Goal: Information Seeking & Learning: Find specific fact

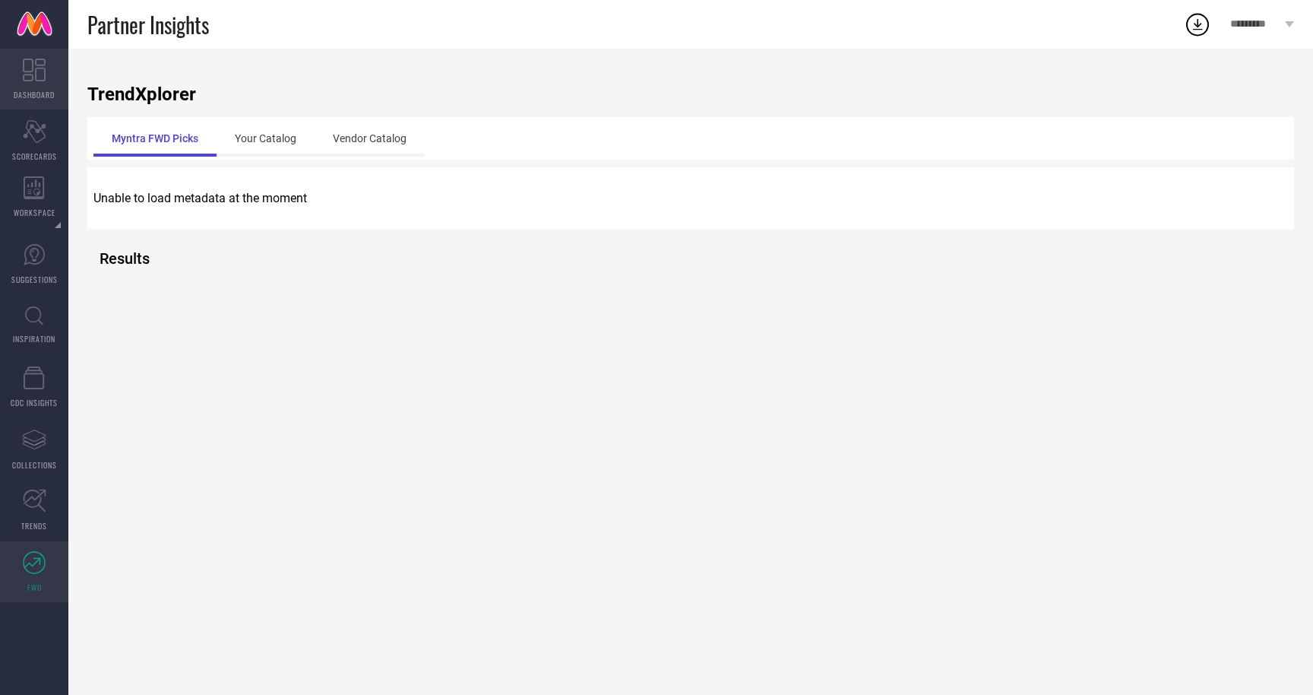
click at [39, 86] on link "DASHBOARD" at bounding box center [34, 79] width 68 height 61
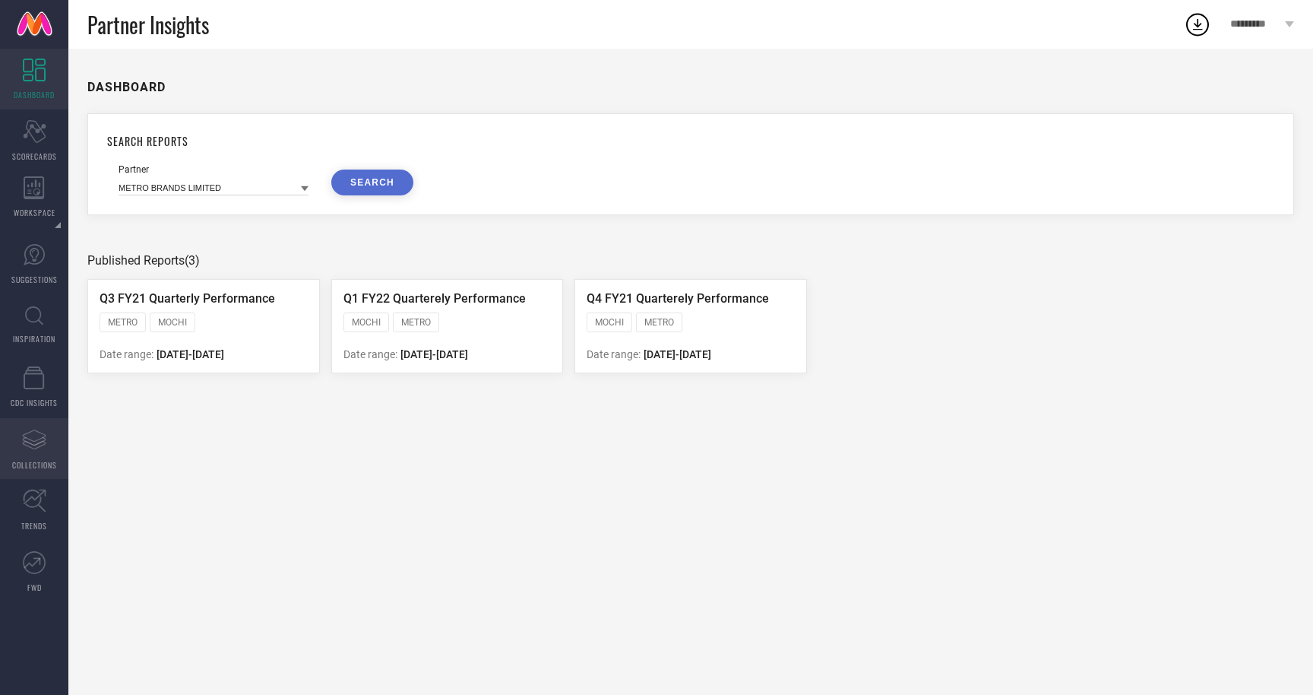
click at [26, 432] on icon "Assortments Created with Sketch." at bounding box center [34, 439] width 24 height 24
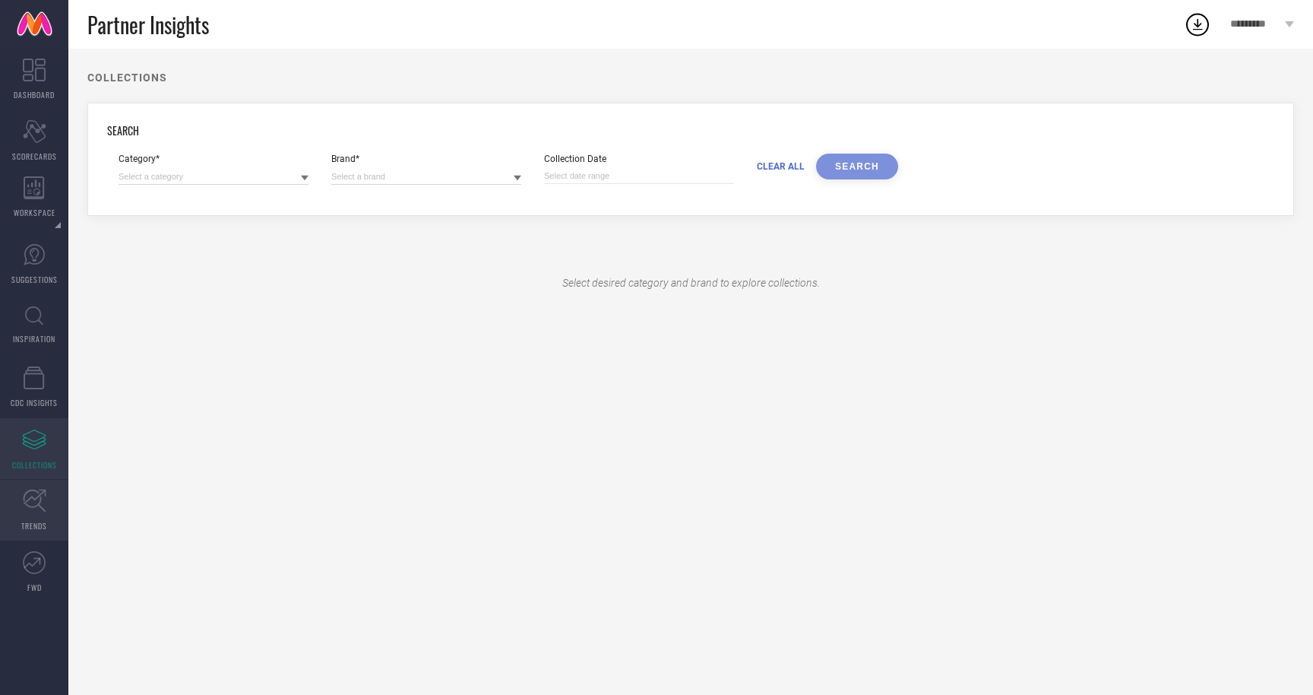
click at [20, 483] on link "TRENDS" at bounding box center [34, 509] width 68 height 61
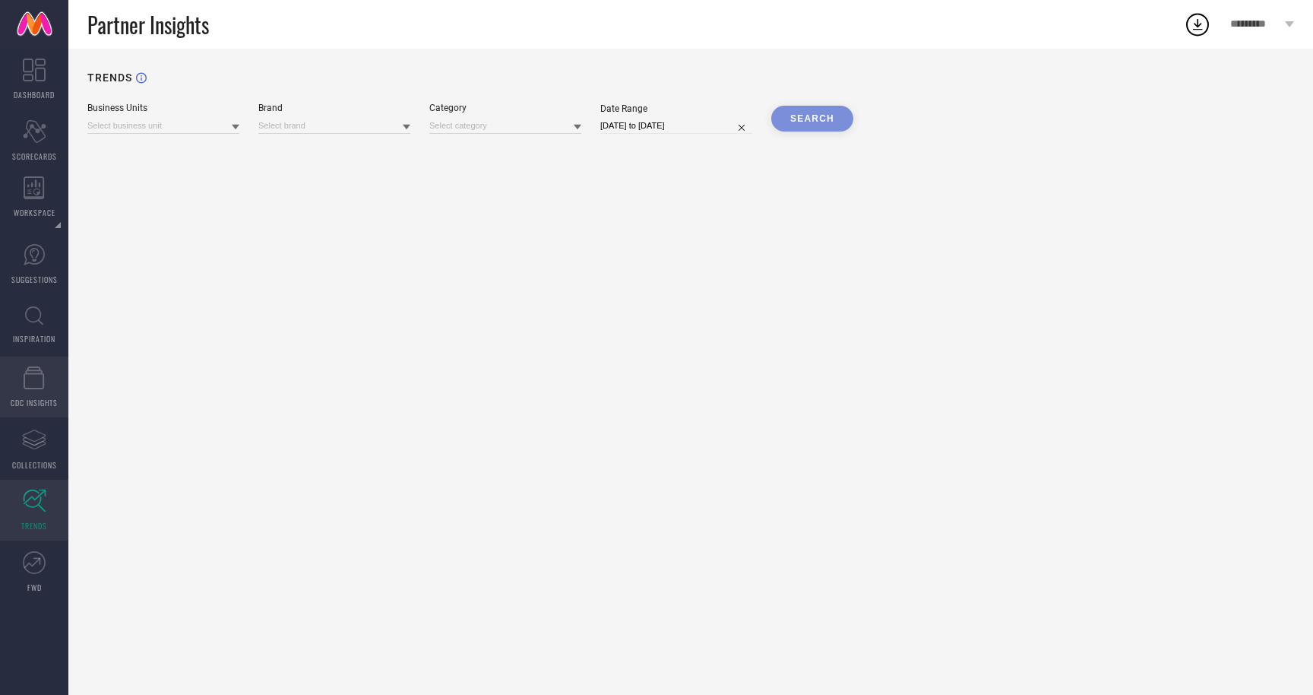
click at [29, 387] on icon at bounding box center [34, 377] width 21 height 23
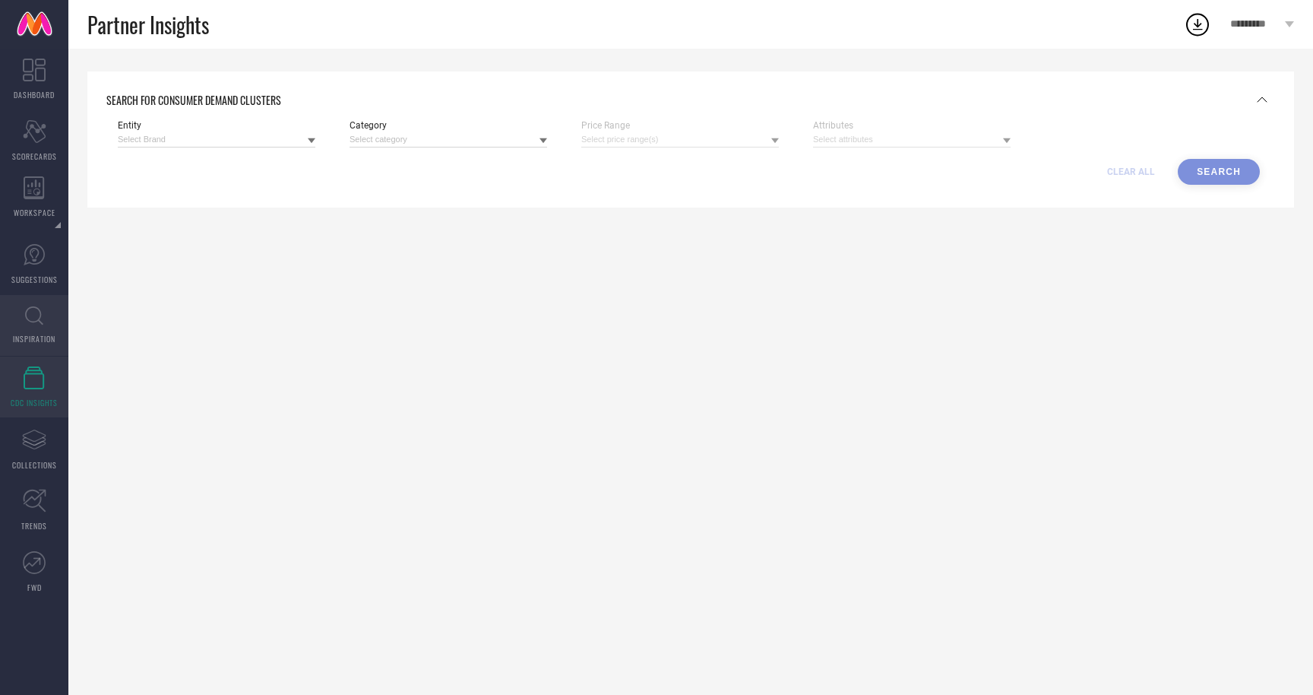
click at [27, 331] on link "INSPIRATION" at bounding box center [34, 325] width 68 height 61
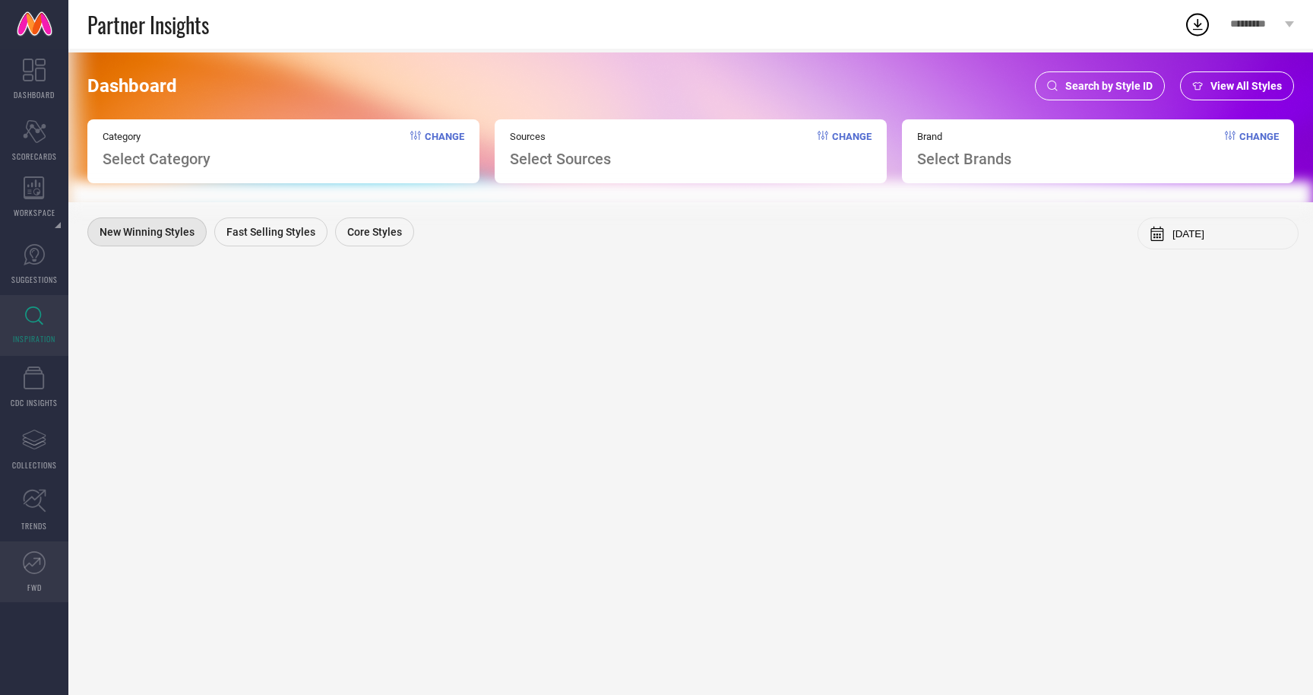
click at [36, 568] on icon at bounding box center [34, 562] width 23 height 23
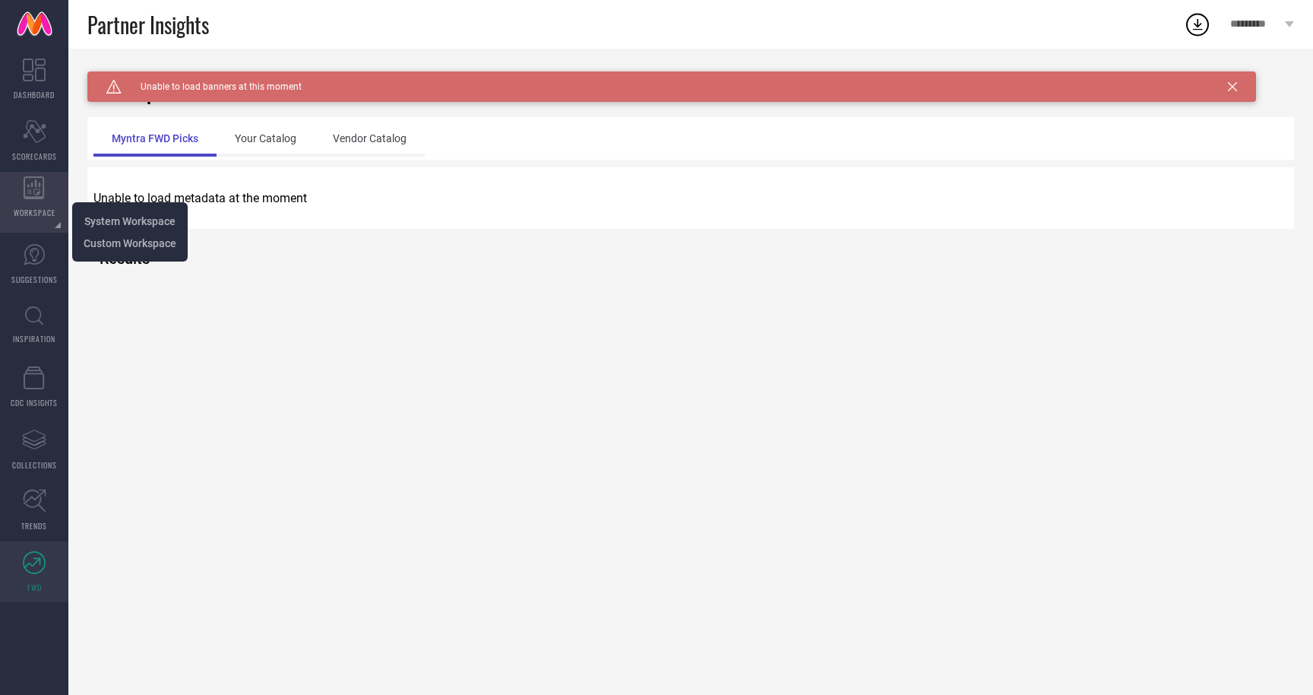
click at [41, 214] on span "WORKSPACE" at bounding box center [35, 212] width 42 height 11
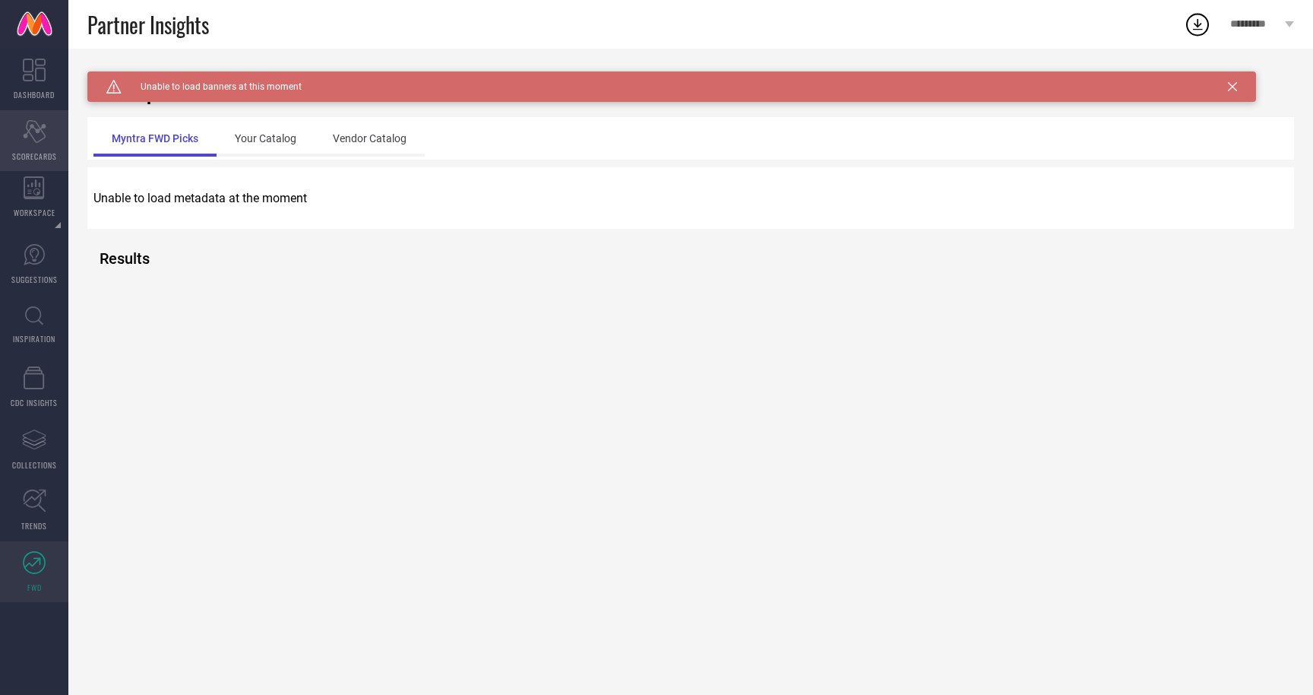
click at [43, 122] on icon "Scorecard" at bounding box center [35, 131] width 24 height 23
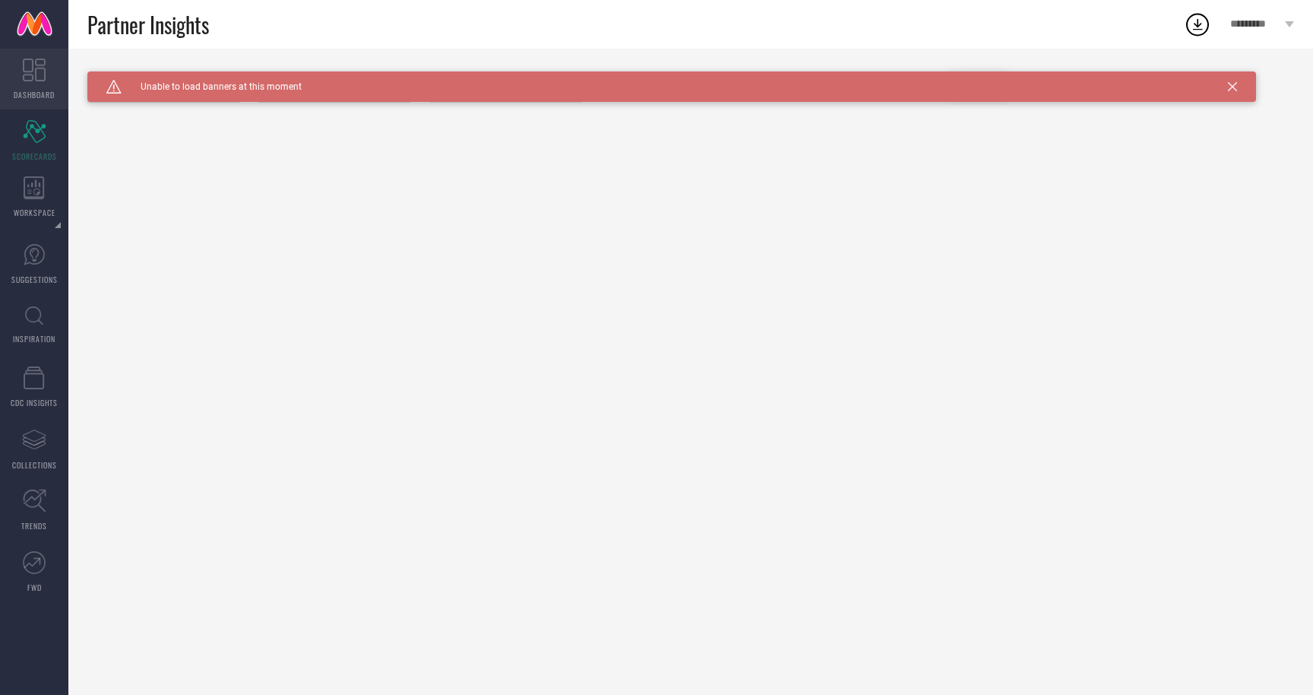
click at [33, 78] on icon at bounding box center [34, 70] width 23 height 23
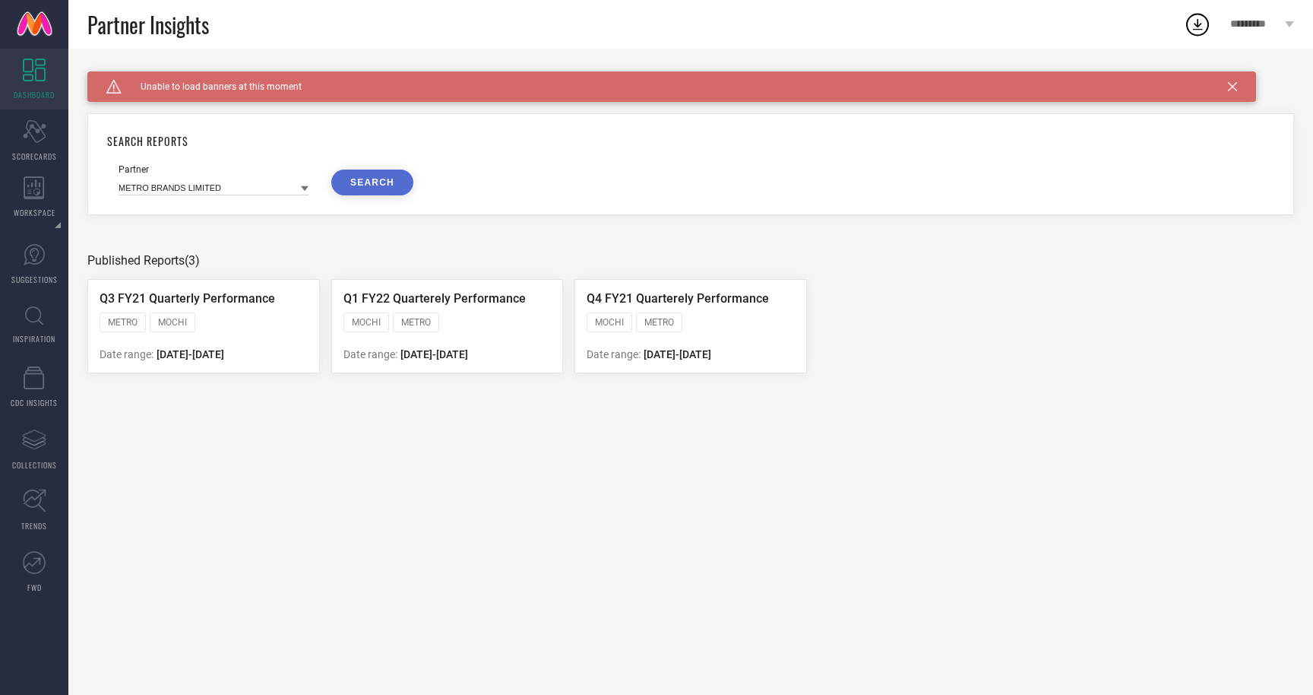
click at [869, 193] on div "Partner METRO BRANDS LIMITED SEARCH" at bounding box center [691, 179] width 1144 height 31
click at [1233, 88] on icon at bounding box center [1232, 86] width 9 height 9
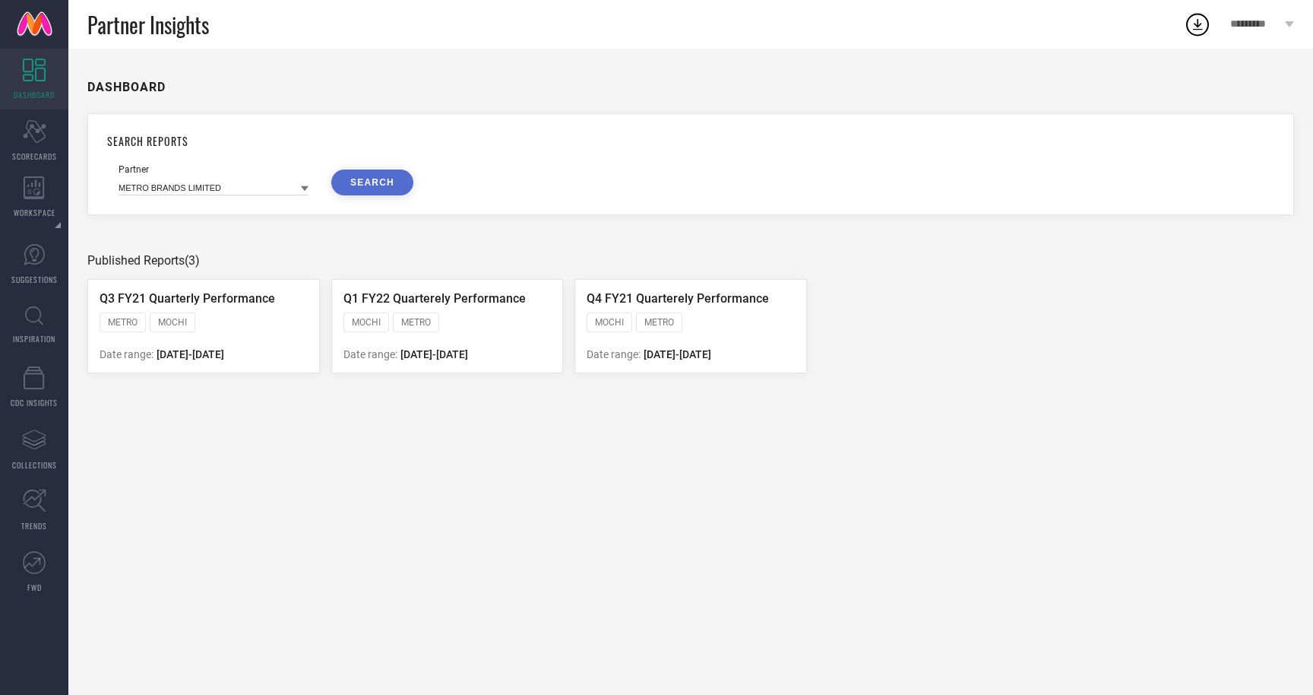
click at [1036, 214] on div "SEARCH REPORTS Partner METRO BRANDS LIMITED SEARCH" at bounding box center [690, 164] width 1207 height 102
click at [41, 331] on link "INSPIRATION" at bounding box center [34, 325] width 68 height 61
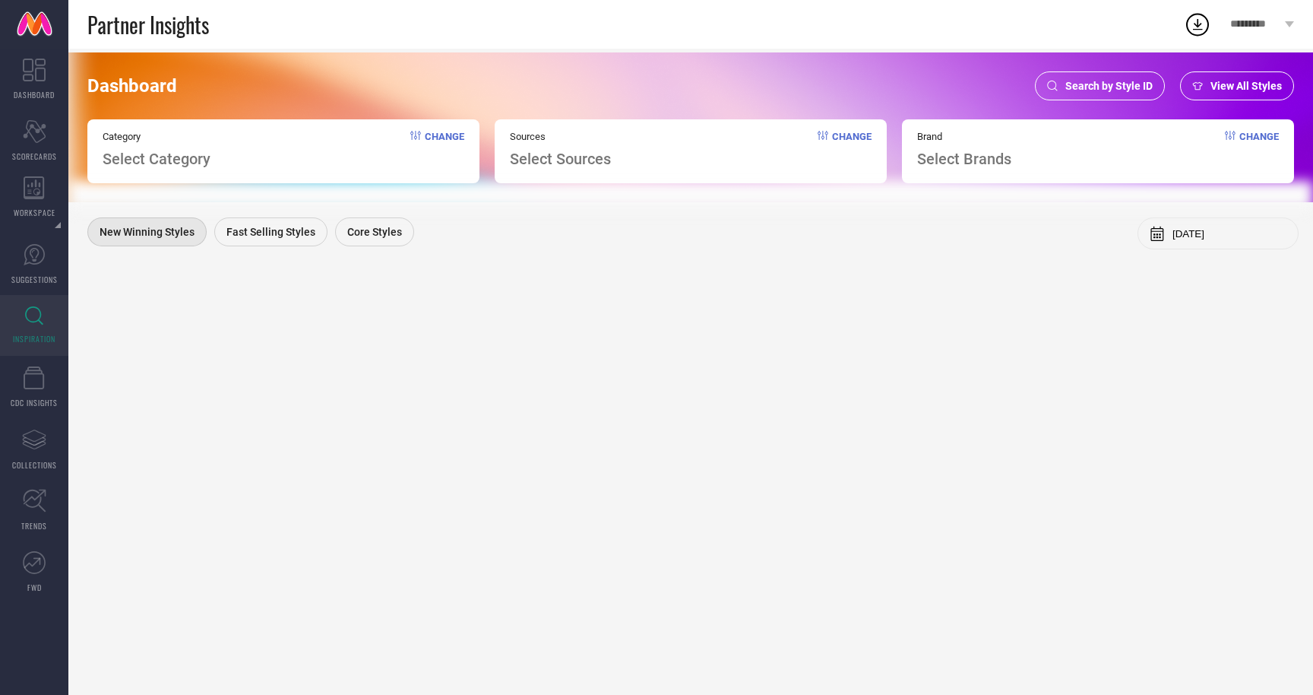
click at [270, 163] on div "Category Select Category Change" at bounding box center [283, 151] width 392 height 64
click at [639, 164] on div "Sources Select Sources Change" at bounding box center [691, 151] width 392 height 64
click at [1028, 147] on div "Brand Select Brands Change" at bounding box center [1098, 151] width 392 height 64
click at [1095, 90] on span "Search by Style ID" at bounding box center [1108, 86] width 87 height 12
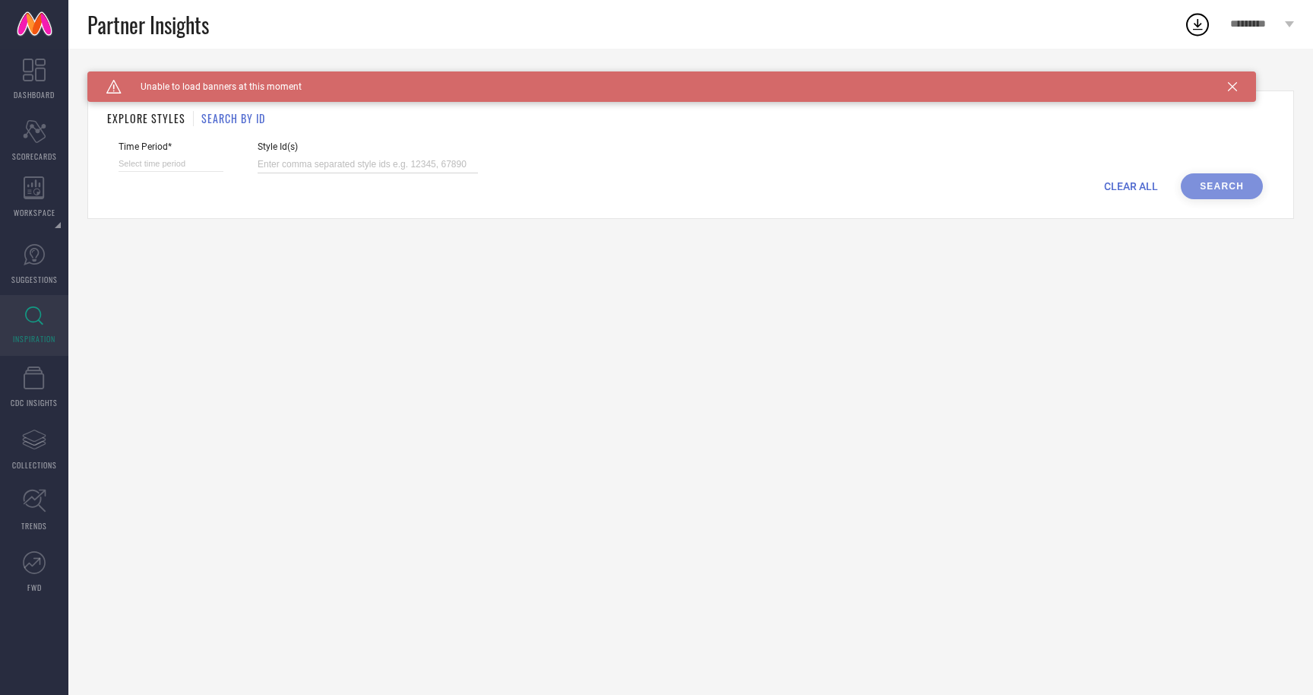
click at [277, 166] on input at bounding box center [368, 164] width 220 height 17
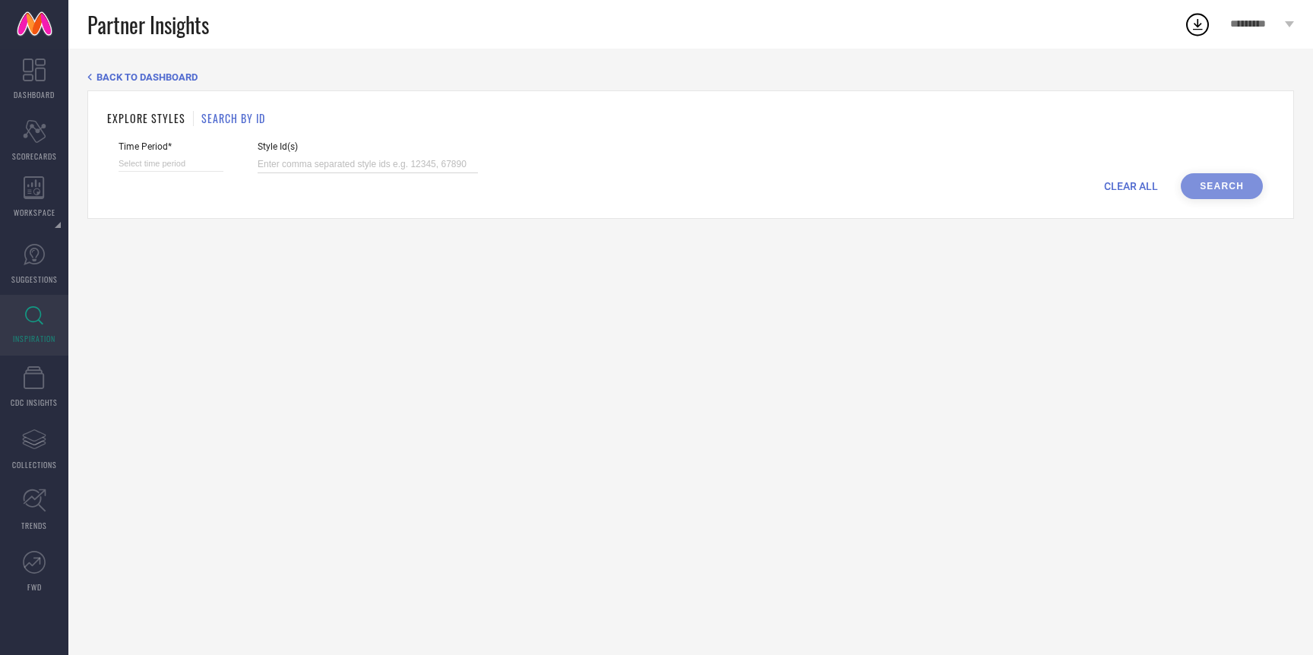
click at [353, 168] on input at bounding box center [368, 164] width 220 height 17
click at [891, 310] on div "BACK TO DASHBOARD EXPLORE STYLES SEARCH BY ID Time Period* Style Id(s) CLEAR AL…" at bounding box center [690, 352] width 1245 height 606
click at [281, 157] on input at bounding box center [368, 164] width 220 height 17
click at [335, 165] on input at bounding box center [368, 164] width 220 height 17
click at [609, 155] on div "Time Period* Style Id(s)" at bounding box center [691, 157] width 1144 height 32
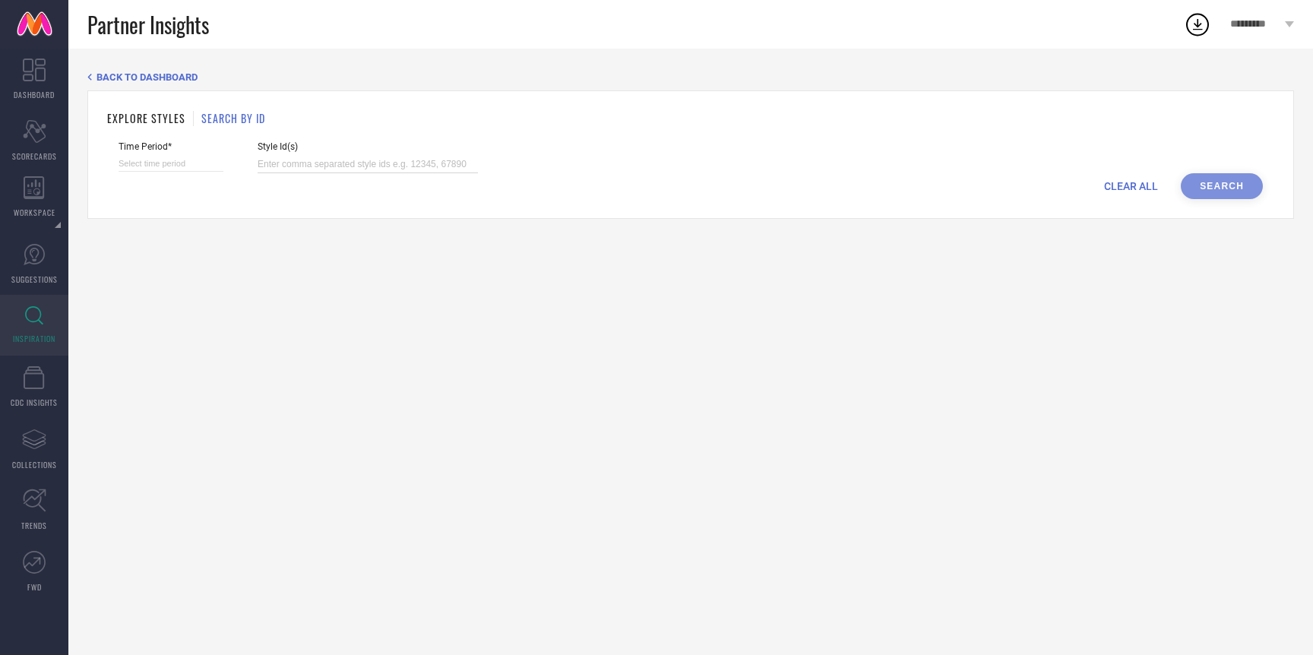
click at [308, 162] on input at bounding box center [368, 164] width 220 height 17
paste input "30690326 30926314 31148187 30592197 30926315 30071373 30474364 31148186 2731041…"
type input "30690326 30926314 31148187 30592197 30926315 30071373 30474364 31148186 2731041…"
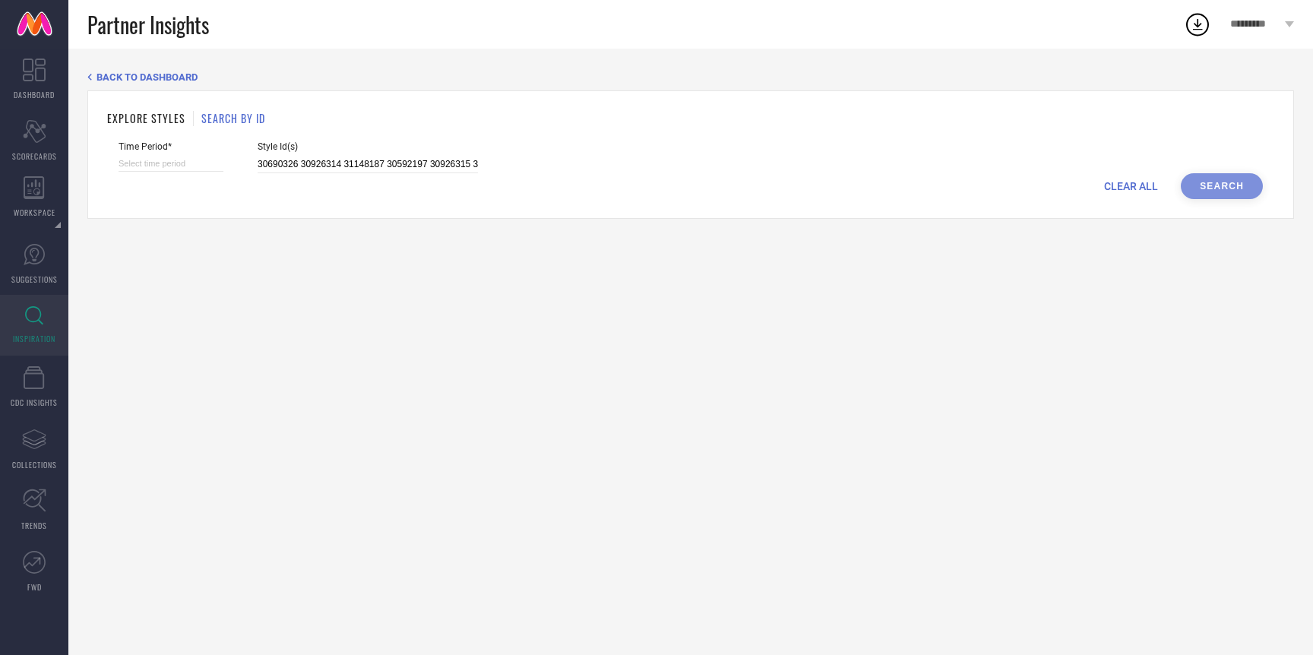
click at [1228, 188] on div "CLEAR ALL Search" at bounding box center [691, 186] width 1144 height 26
select select "9"
select select "2025"
select select "10"
select select "2025"
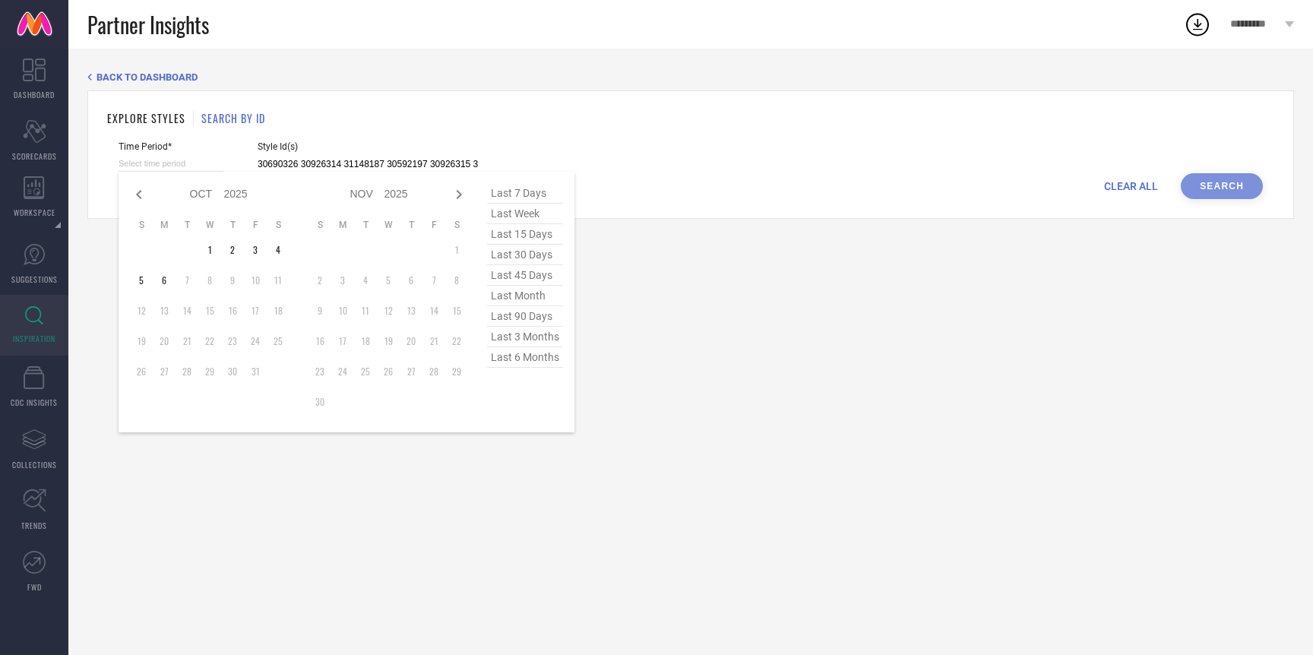
click at [142, 164] on input at bounding box center [171, 164] width 105 height 16
click at [525, 363] on span "last 6 months" at bounding box center [525, 357] width 76 height 21
type input "[DATE] to [DATE]"
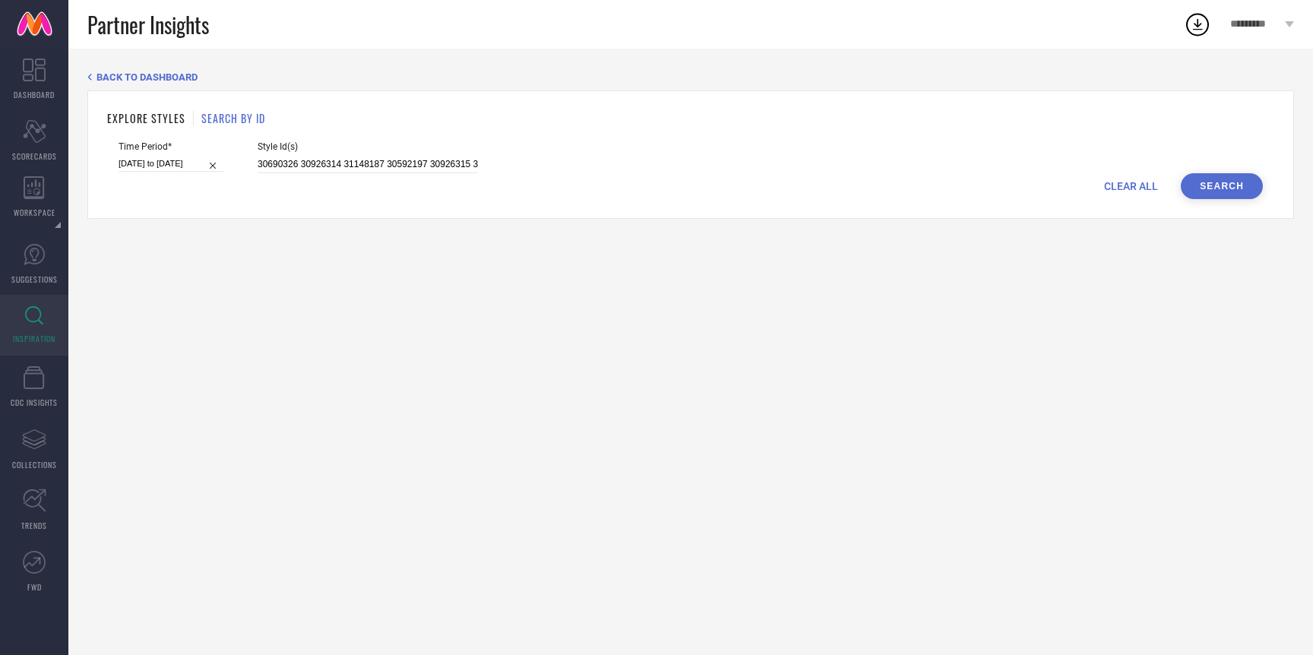
click at [1216, 179] on button "Search" at bounding box center [1222, 186] width 82 height 26
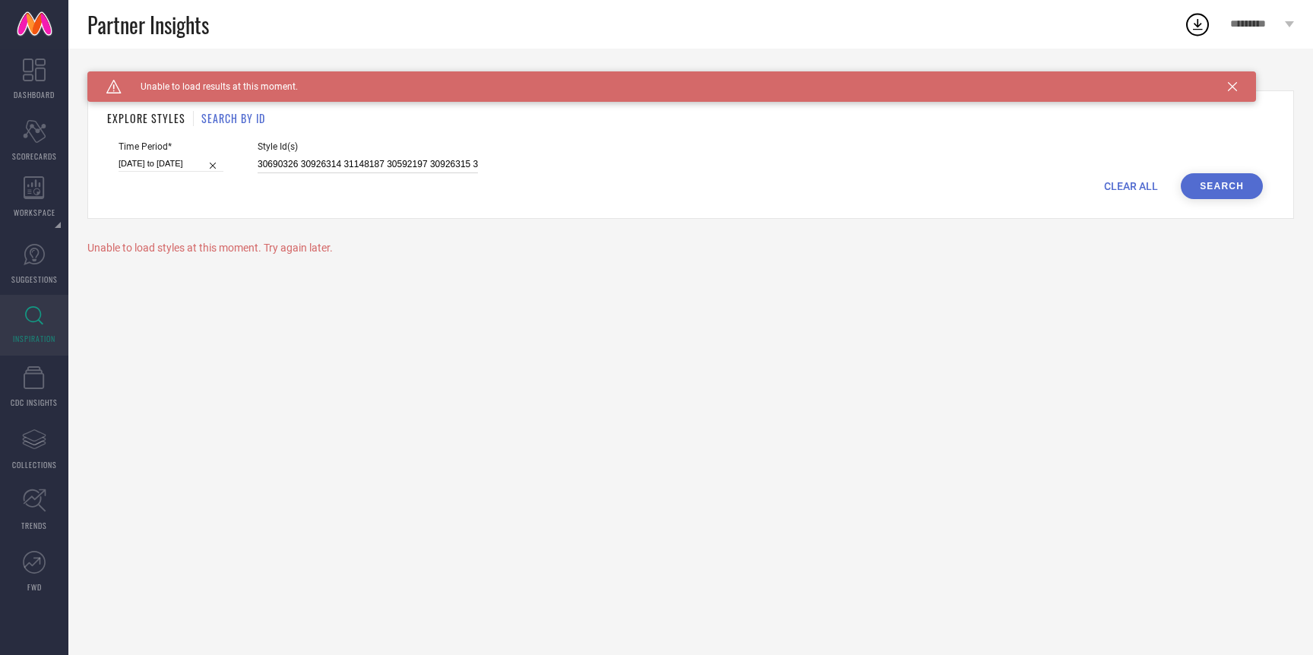
click at [287, 163] on input "30690326 30926314 31148187 30592197 30926315 30071373 30474364 31148186 2731041…" at bounding box center [368, 164] width 220 height 17
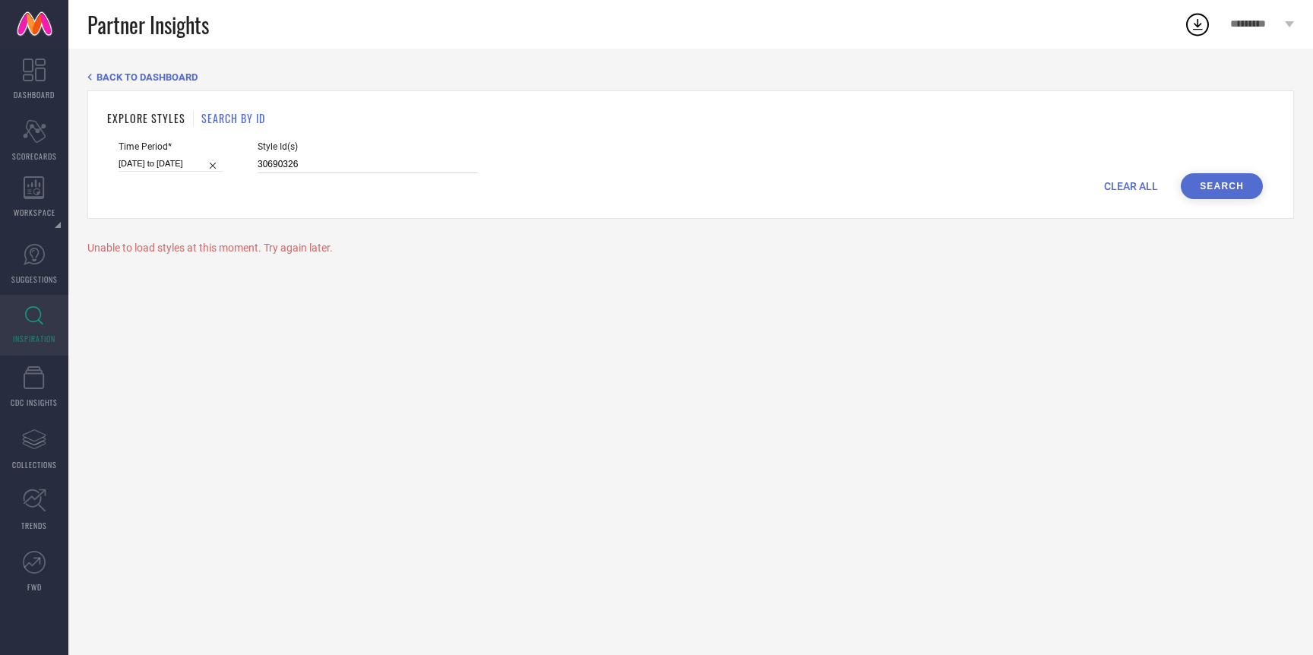
type input "30690326"
click at [1215, 182] on button "Search" at bounding box center [1222, 186] width 82 height 26
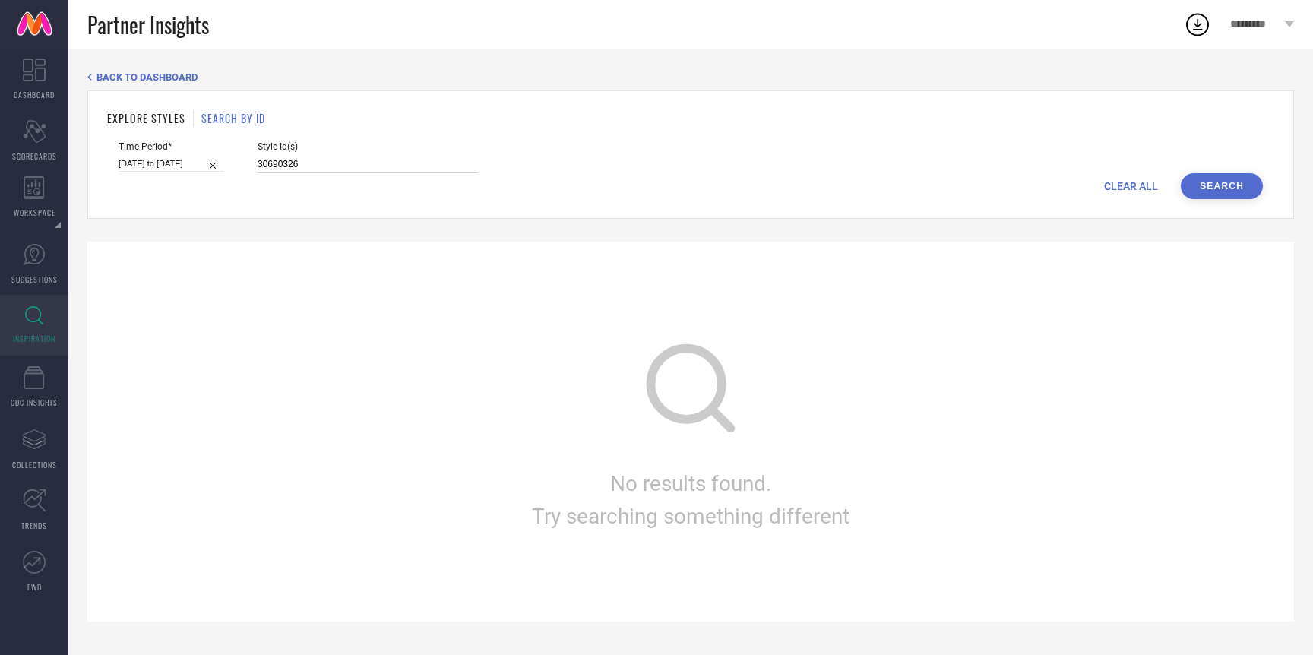
click at [299, 161] on input "30690326" at bounding box center [368, 164] width 220 height 17
paste input ",30926314,31148187 30592197 30926315 30071373 30474364 31148186 27310414 1664095"
type input "30926314,31148187"
click at [1206, 187] on button "Search" at bounding box center [1222, 186] width 82 height 26
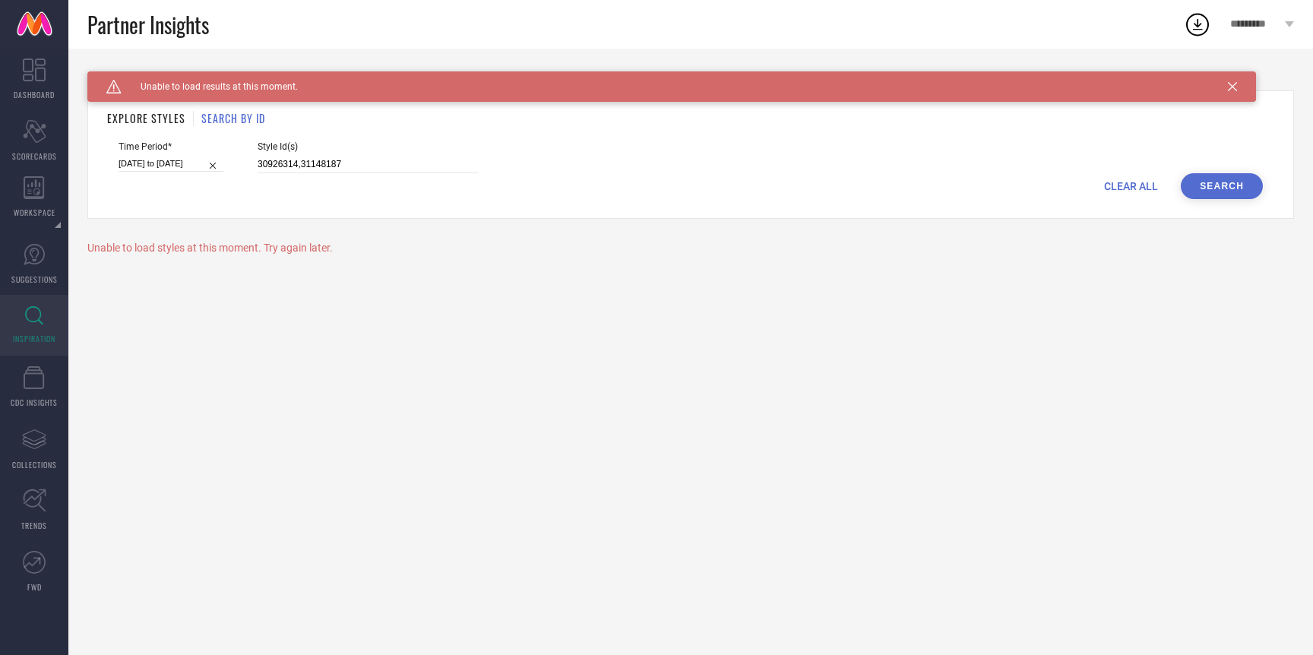
click at [208, 246] on div "Unable to load styles at this moment. Try again later." at bounding box center [690, 248] width 1207 height 12
click at [366, 280] on div "Caution Created with Sketch. Unable to load results at this moment. BACK TO DAS…" at bounding box center [690, 352] width 1245 height 606
click at [567, 329] on div "Caution Created with Sketch. Unable to load results at this moment. BACK TO DAS…" at bounding box center [690, 352] width 1245 height 606
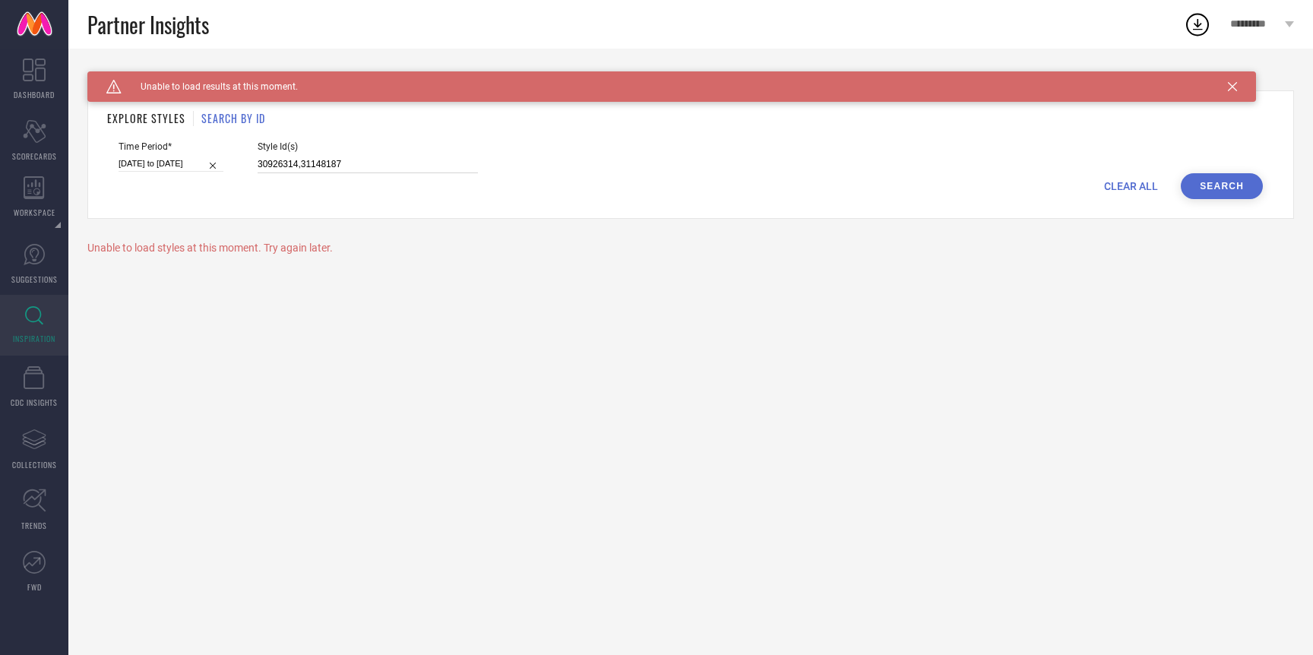
click at [330, 158] on input "30926314,31148187" at bounding box center [368, 164] width 220 height 17
click at [160, 165] on input "[DATE] to [DATE]" at bounding box center [171, 164] width 105 height 16
select select "3"
select select "2025"
select select "4"
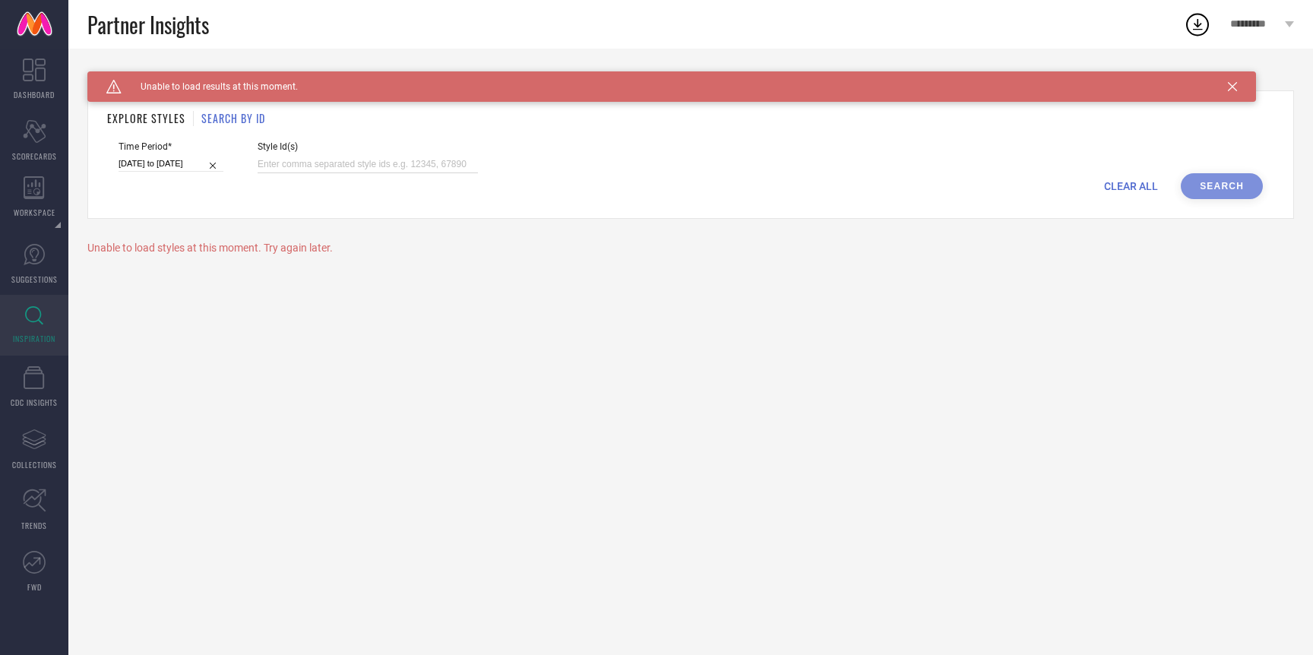
select select "2025"
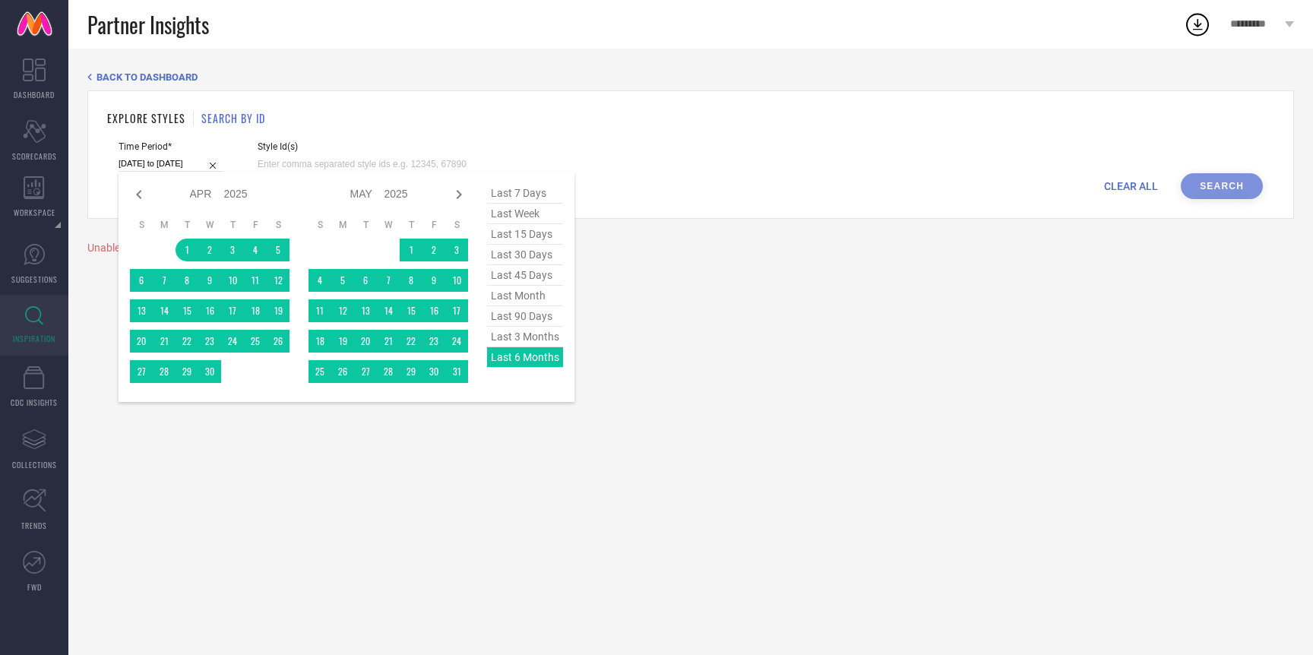
click at [746, 302] on div "BACK TO DASHBOARD EXPLORE STYLES SEARCH BY ID Time Period* [DATE] to [DATE] Jan…" at bounding box center [690, 352] width 1245 height 606
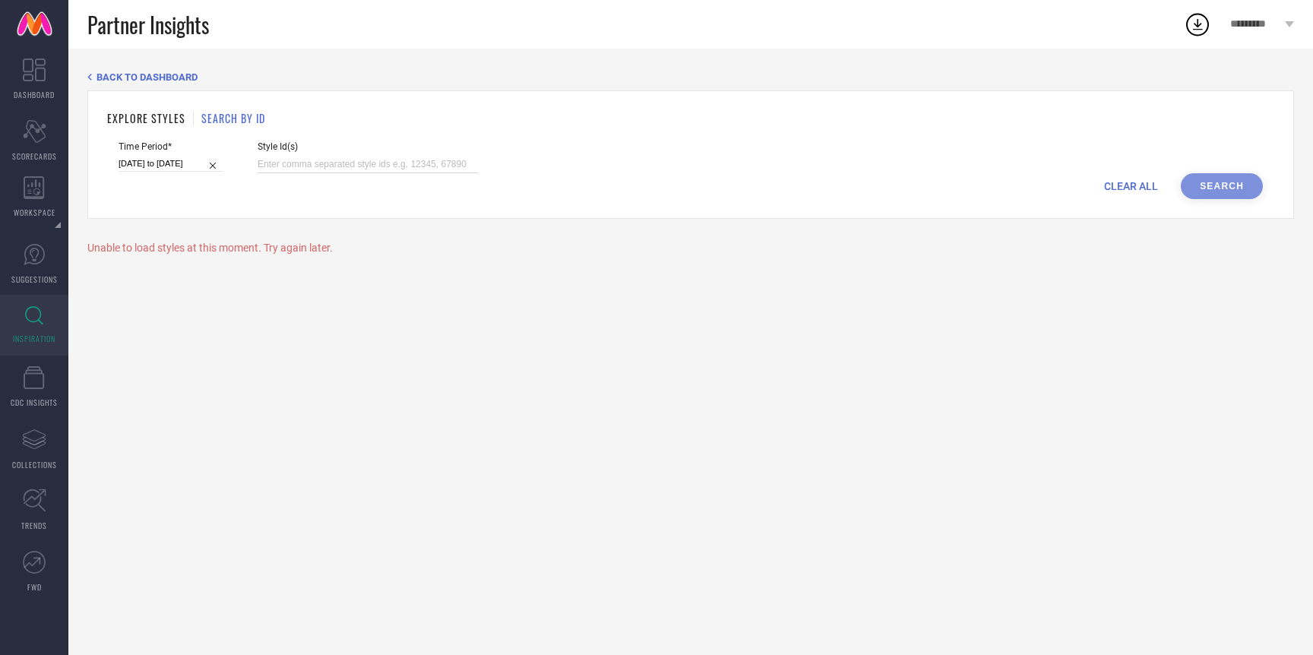
click at [377, 160] on input at bounding box center [368, 164] width 220 height 17
paste input "30690326, 30926314, 31148187, 30592197, 30926315, 30071373, 30474364, 31148186,…"
type input "30690326, 30926314, 31148187, 30592197, 30926315, 30071373, 30474364, 31148186,…"
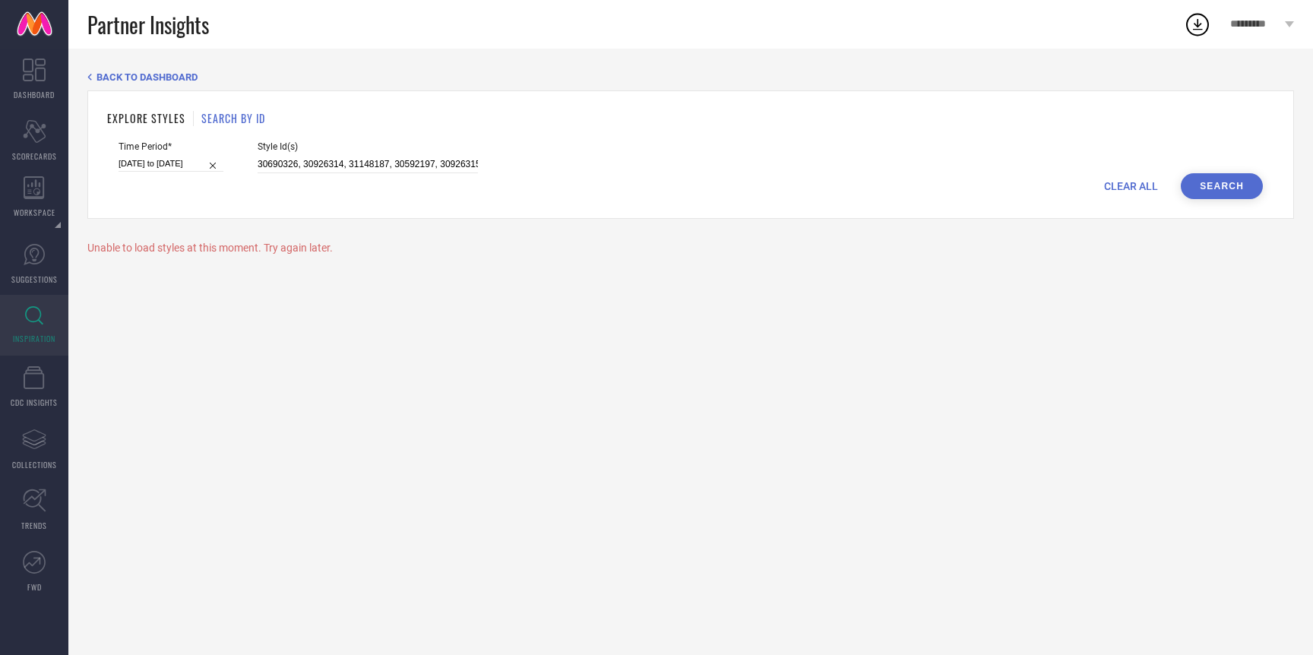
click at [1220, 185] on button "Search" at bounding box center [1222, 186] width 82 height 26
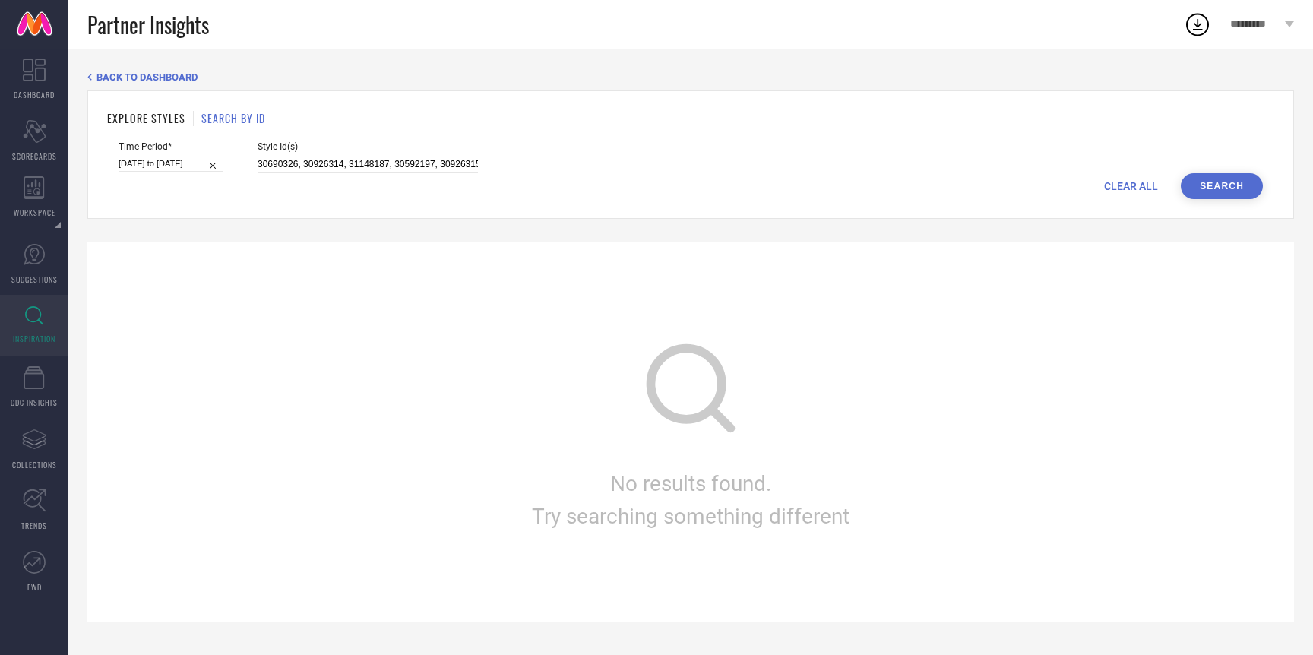
click at [121, 80] on span "BACK TO DASHBOARD" at bounding box center [147, 76] width 101 height 11
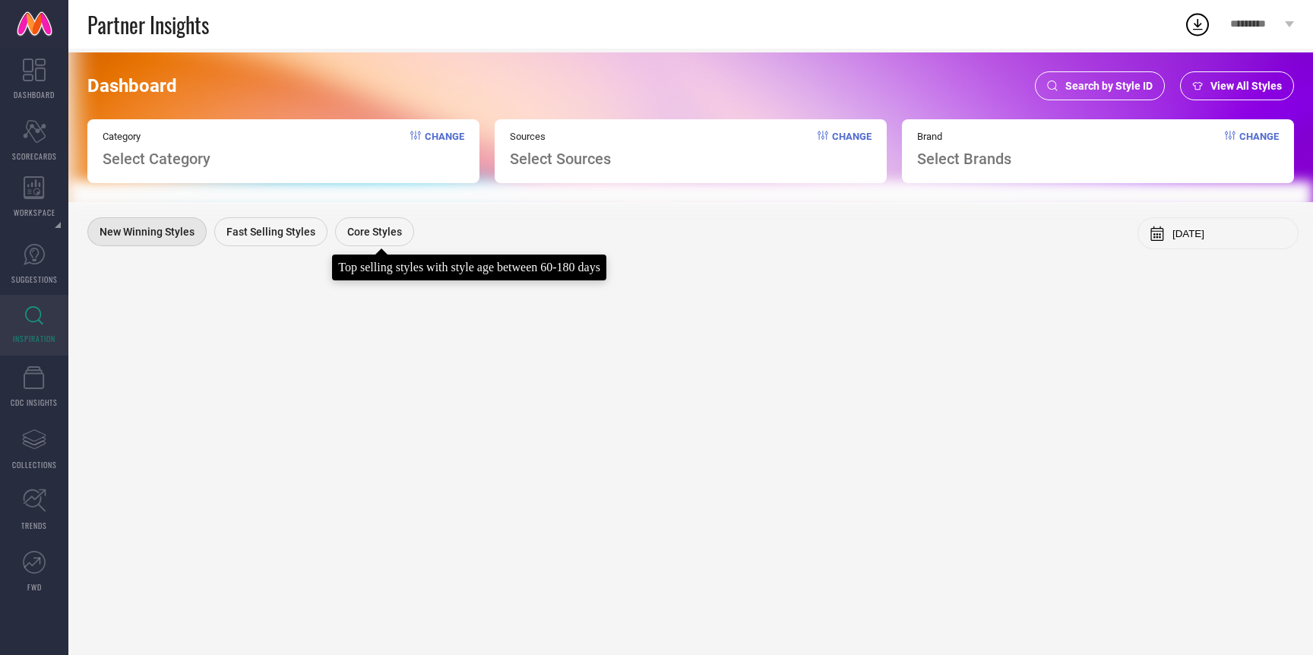
click at [365, 227] on span "Core Styles" at bounding box center [374, 232] width 55 height 12
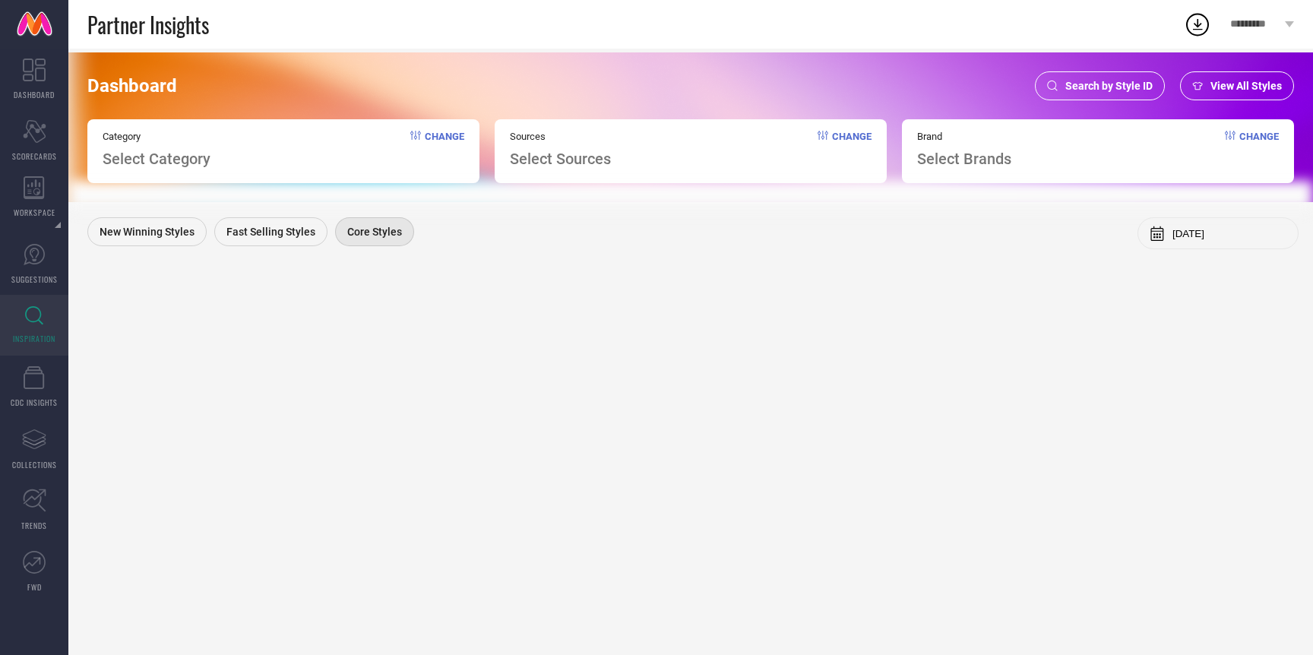
click at [1223, 86] on span "View All Styles" at bounding box center [1245, 86] width 71 height 12
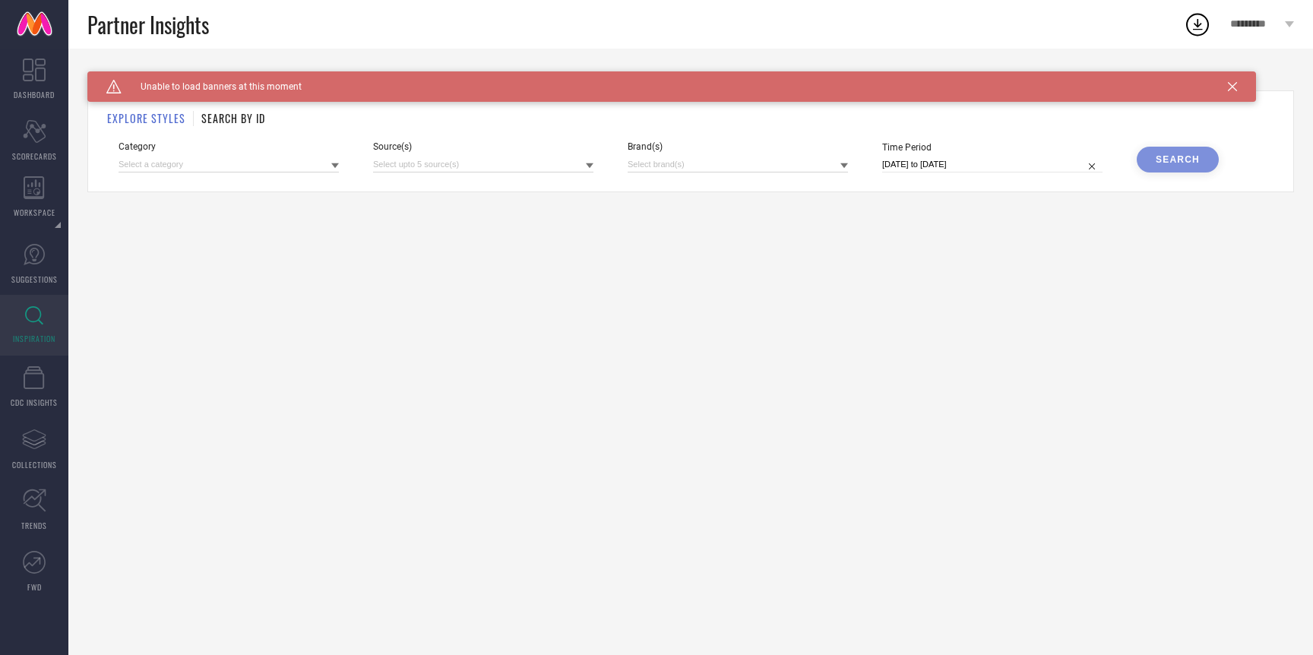
click at [30, 316] on icon at bounding box center [34, 315] width 18 height 19
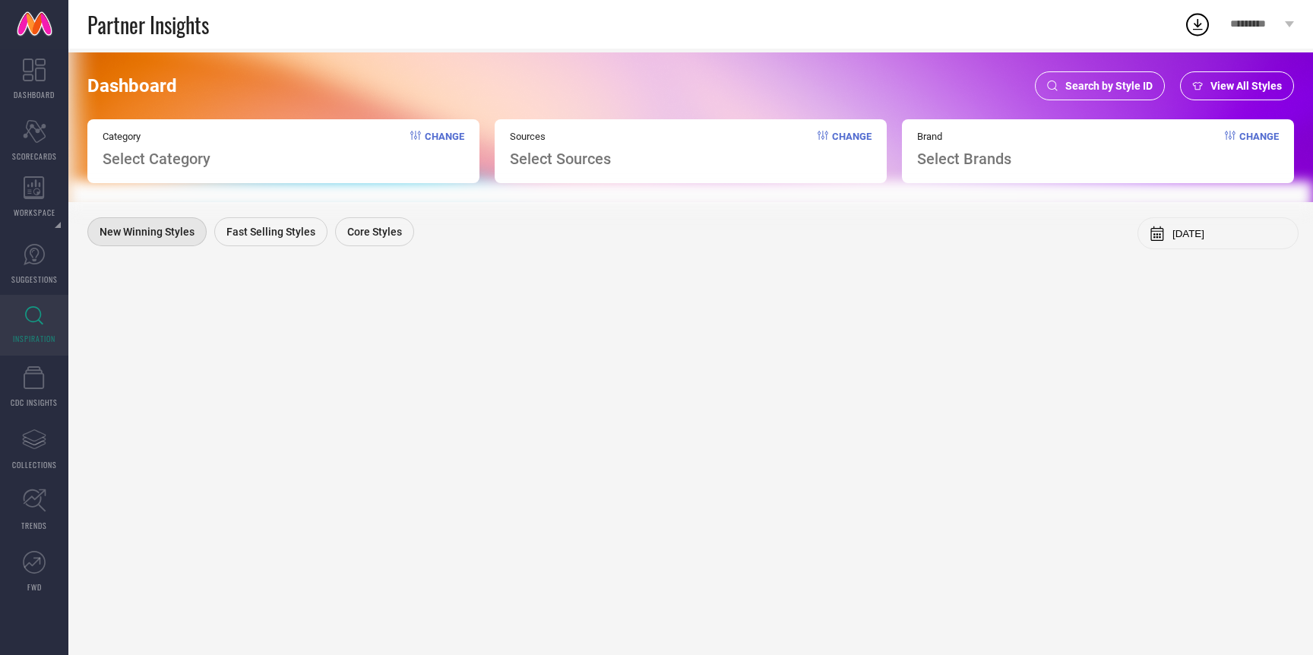
click at [1097, 84] on span "Search by Style ID" at bounding box center [1108, 86] width 87 height 12
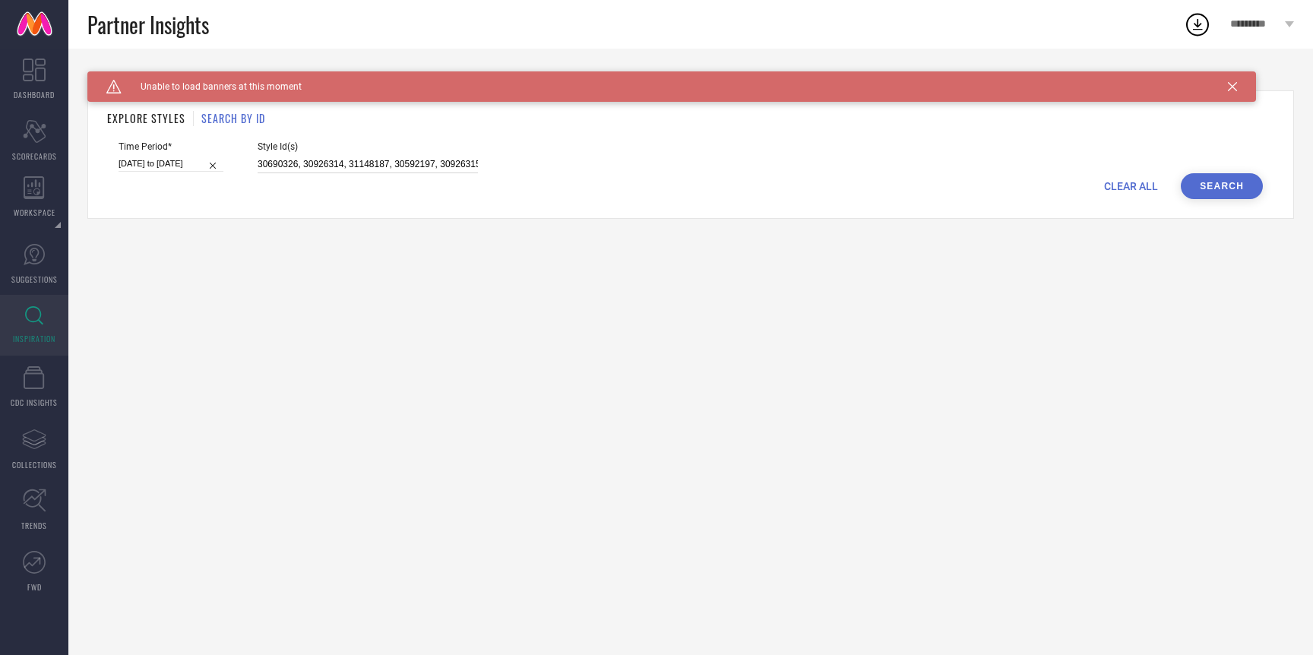
click at [265, 158] on input "30690326, 30926314, 31148187, 30592197, 30926315, 30071373, 30474364, 31148186,…" at bounding box center [368, 164] width 220 height 17
paste input "30690326, 30926314, 31148187, 30592197, 30926315, 30071373, 30474364, 31148186,…"
type input "30690326, 30926314, 31148187, 30592197, 30926315, 30071373, 30474364, 31148186,…"
click at [1206, 191] on button "Search" at bounding box center [1222, 186] width 82 height 26
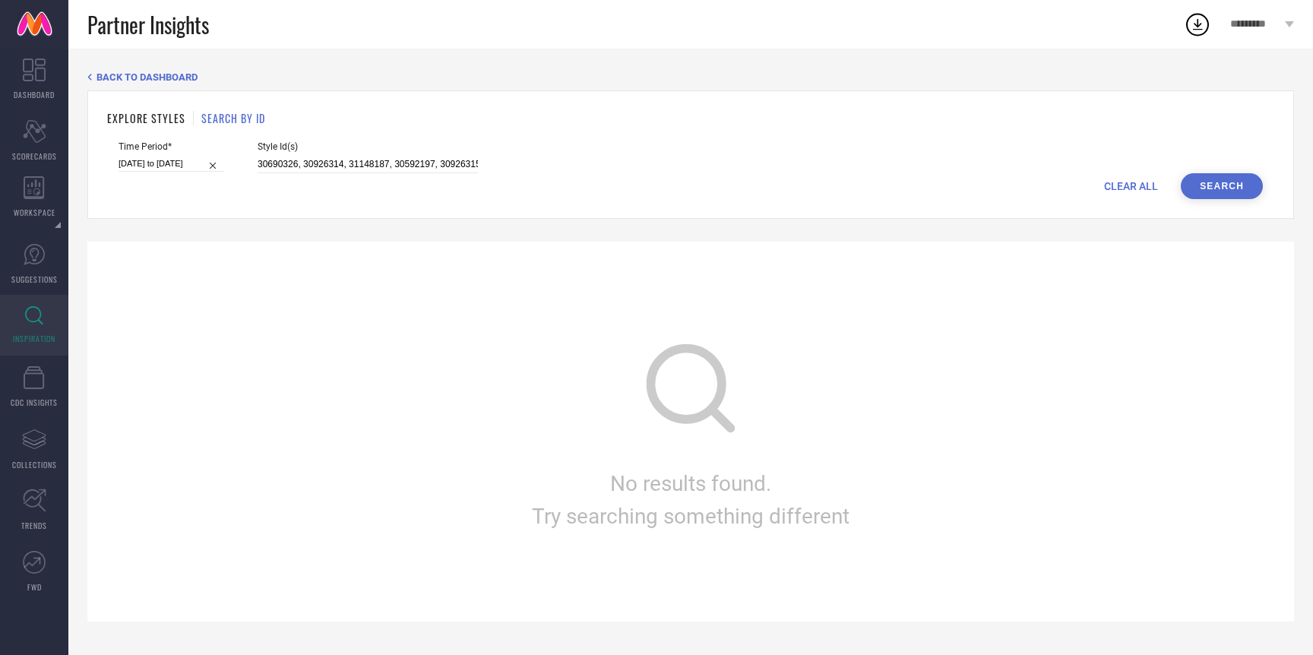
click at [476, 296] on div "No results found. Try searching something different" at bounding box center [690, 432] width 1207 height 380
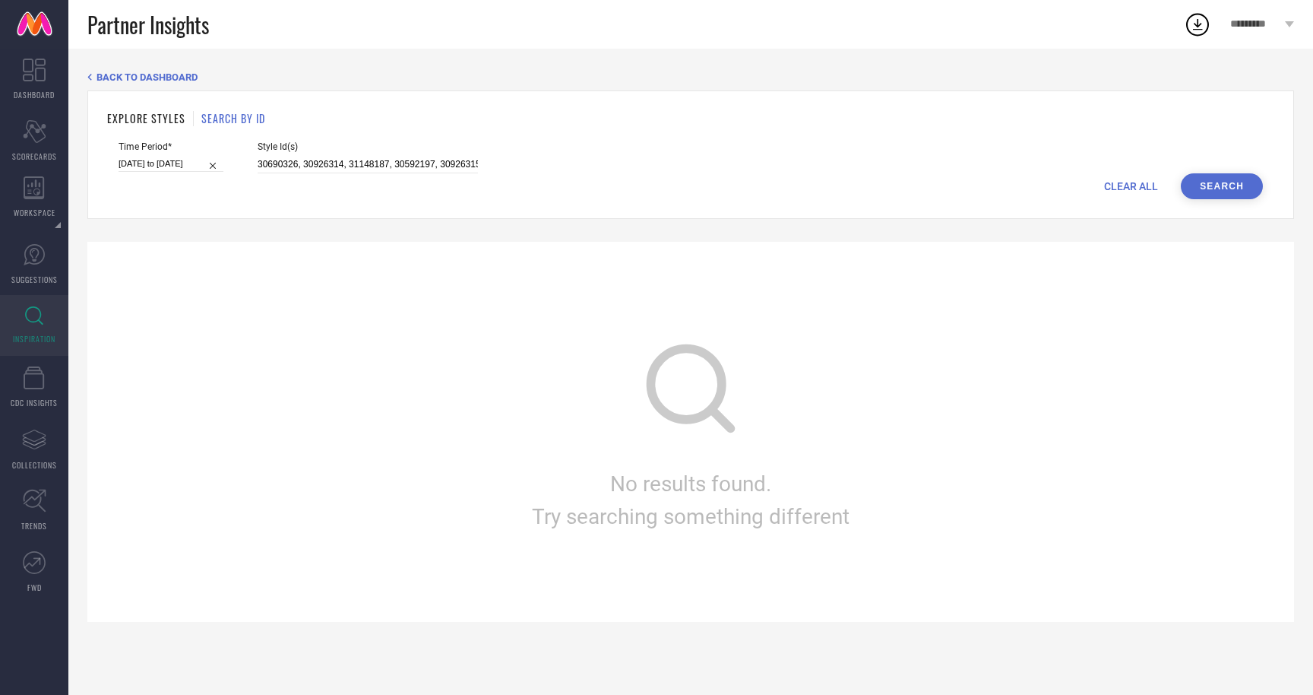
click at [1039, 335] on div "No results found. Try searching something different" at bounding box center [690, 432] width 1207 height 380
click at [717, 139] on div "EXPLORE STYLES SEARCH BY ID Time Period* [DATE] to [DATE] Style Id(s) 30690326,…" at bounding box center [690, 154] width 1207 height 128
click at [284, 163] on input "30690326, 30926314, 31148187, 30592197, 30926315, 30071373, 30474364, 31148186,…" at bounding box center [368, 164] width 220 height 17
click at [151, 161] on input "[DATE] to [DATE]" at bounding box center [171, 164] width 105 height 16
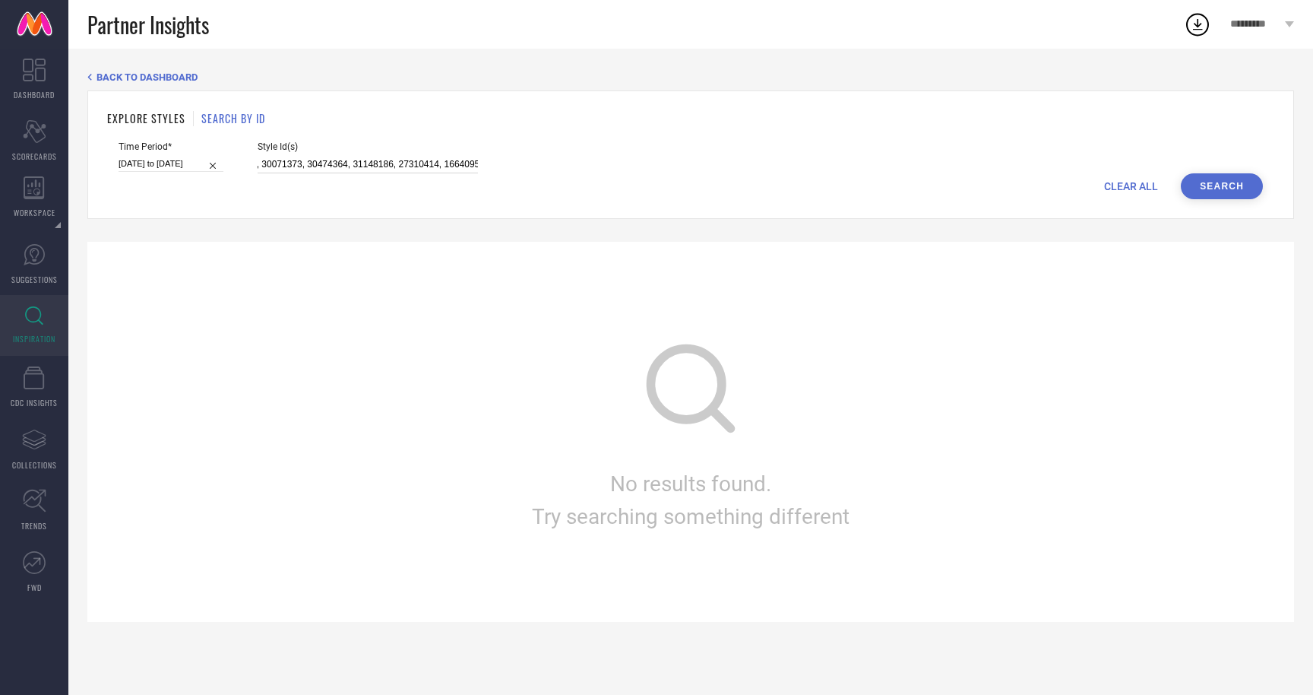
select select "3"
select select "2025"
select select "4"
select select "2025"
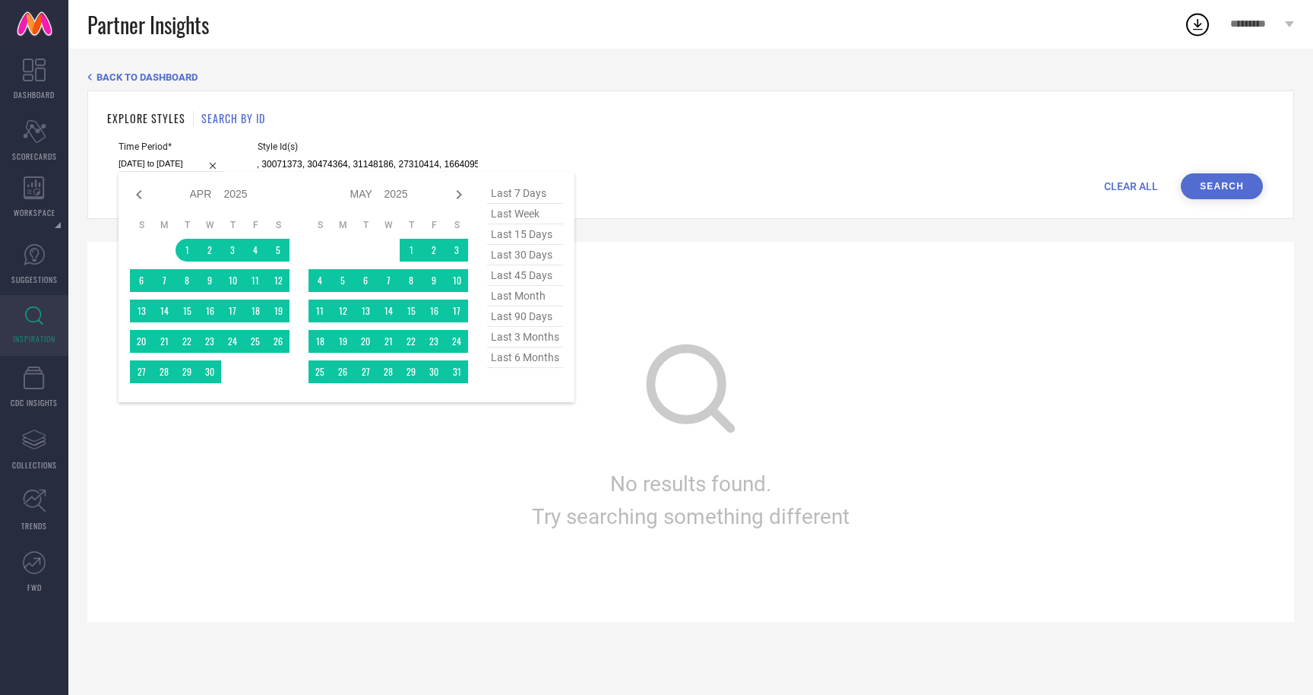
scroll to position [0, 0]
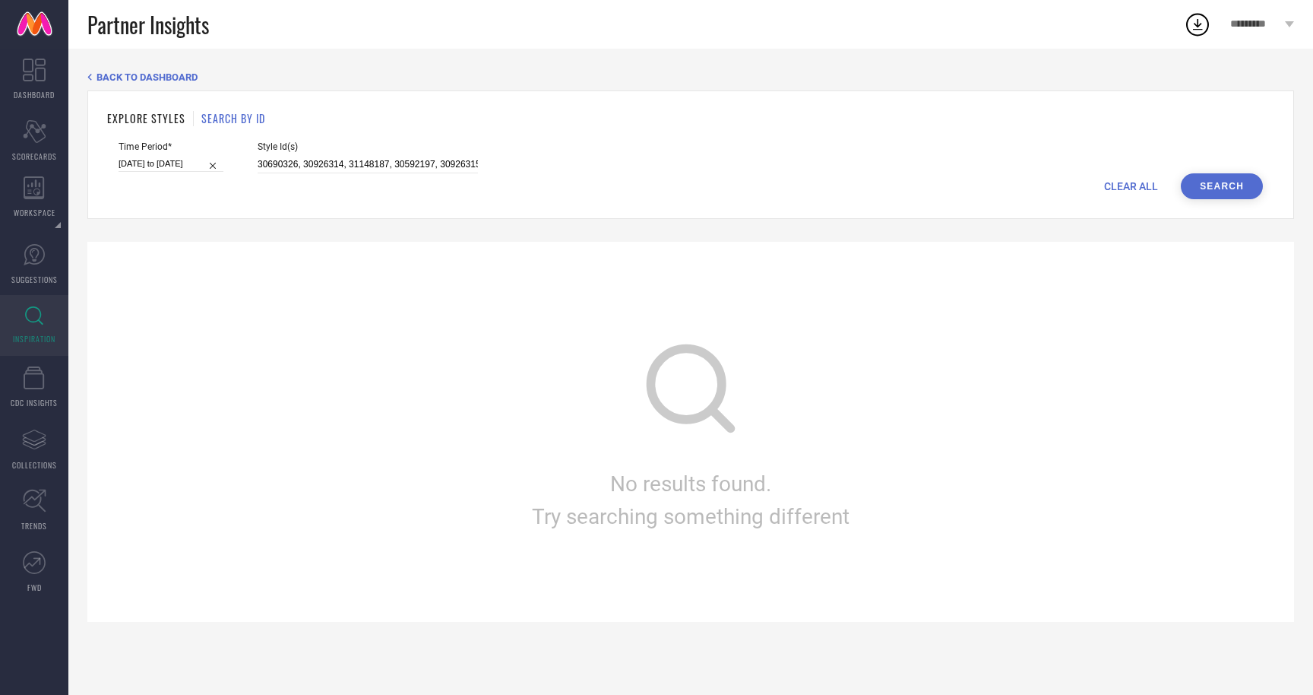
click at [692, 309] on div "No results found. Try searching something different" at bounding box center [690, 432] width 1207 height 380
click at [796, 150] on div "Time Period* [DATE] to [DATE] Style Id(s) 30690326, 30926314, 31148187, 3059219…" at bounding box center [691, 157] width 1144 height 32
